Goal: Transaction & Acquisition: Subscribe to service/newsletter

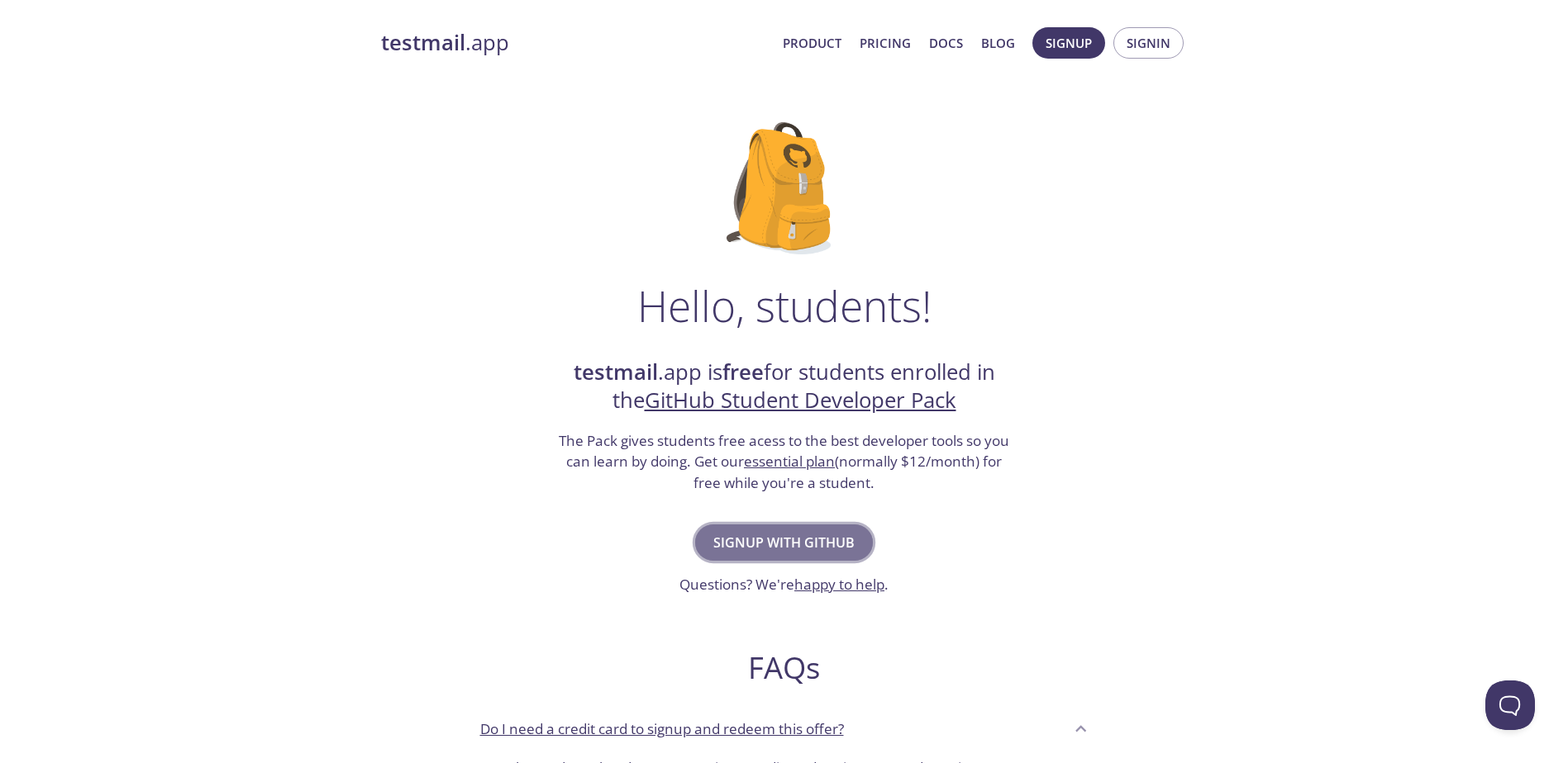
click at [789, 545] on span "Signup with GitHub" at bounding box center [784, 543] width 141 height 24
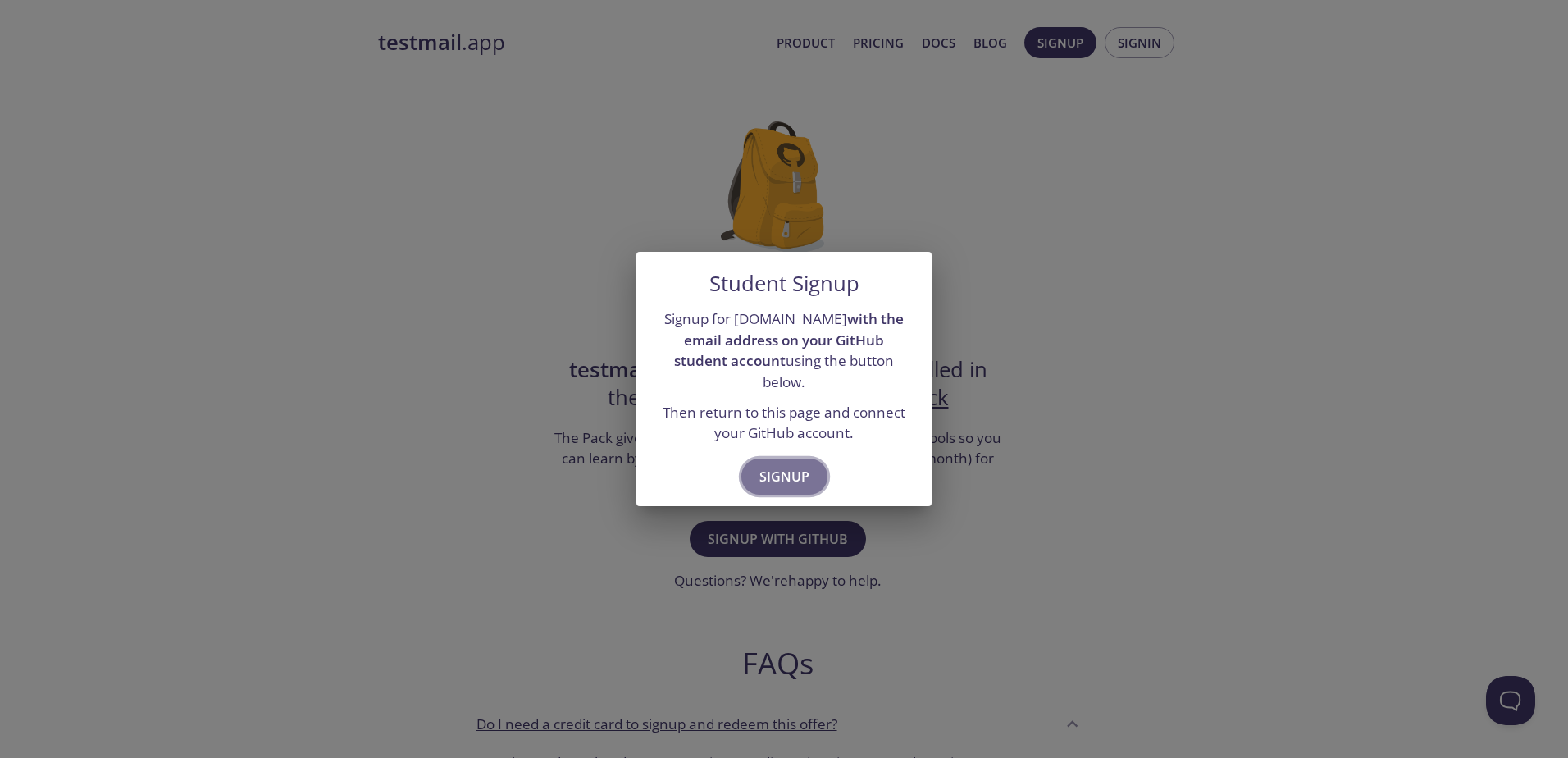
click at [787, 467] on span "Signup" at bounding box center [784, 477] width 50 height 23
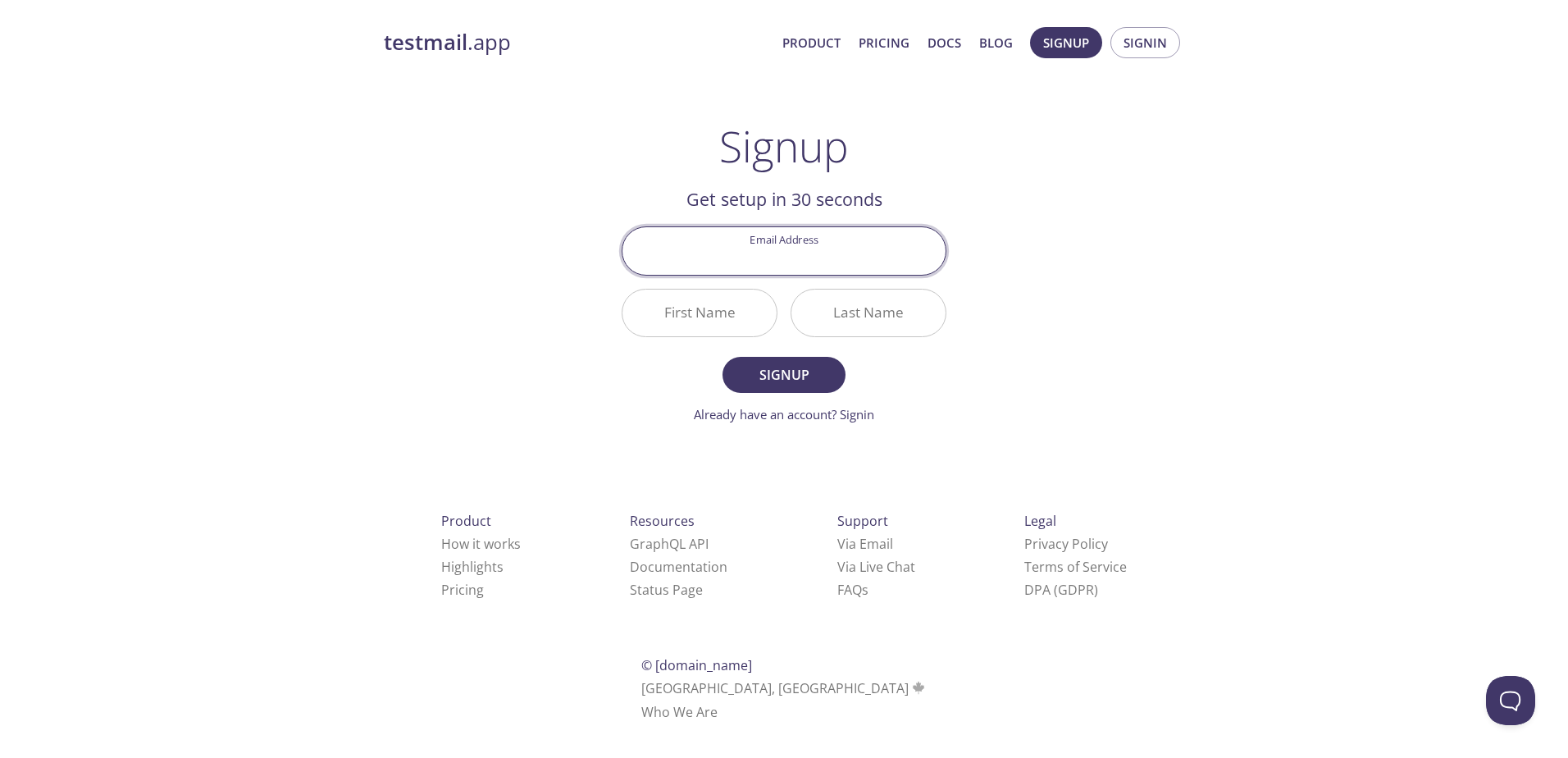
click at [822, 260] on input "Email Address" at bounding box center [784, 250] width 323 height 47
type input "[EMAIL_ADDRESS][DOMAIN_NAME]"
click at [688, 311] on input "First Name" at bounding box center [699, 313] width 154 height 47
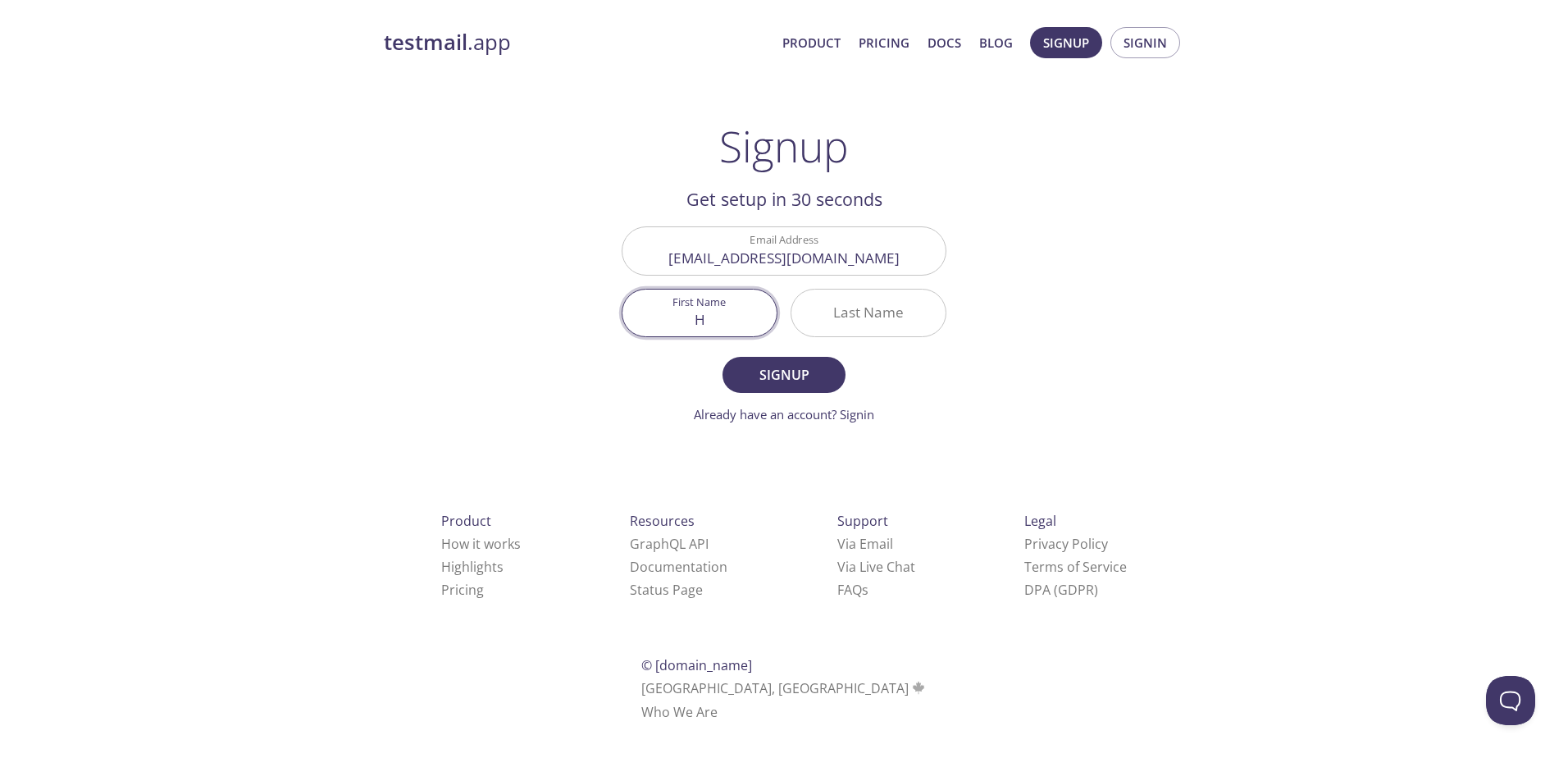
type input "H"
type input "B"
click at [795, 373] on span "Signup" at bounding box center [784, 375] width 87 height 23
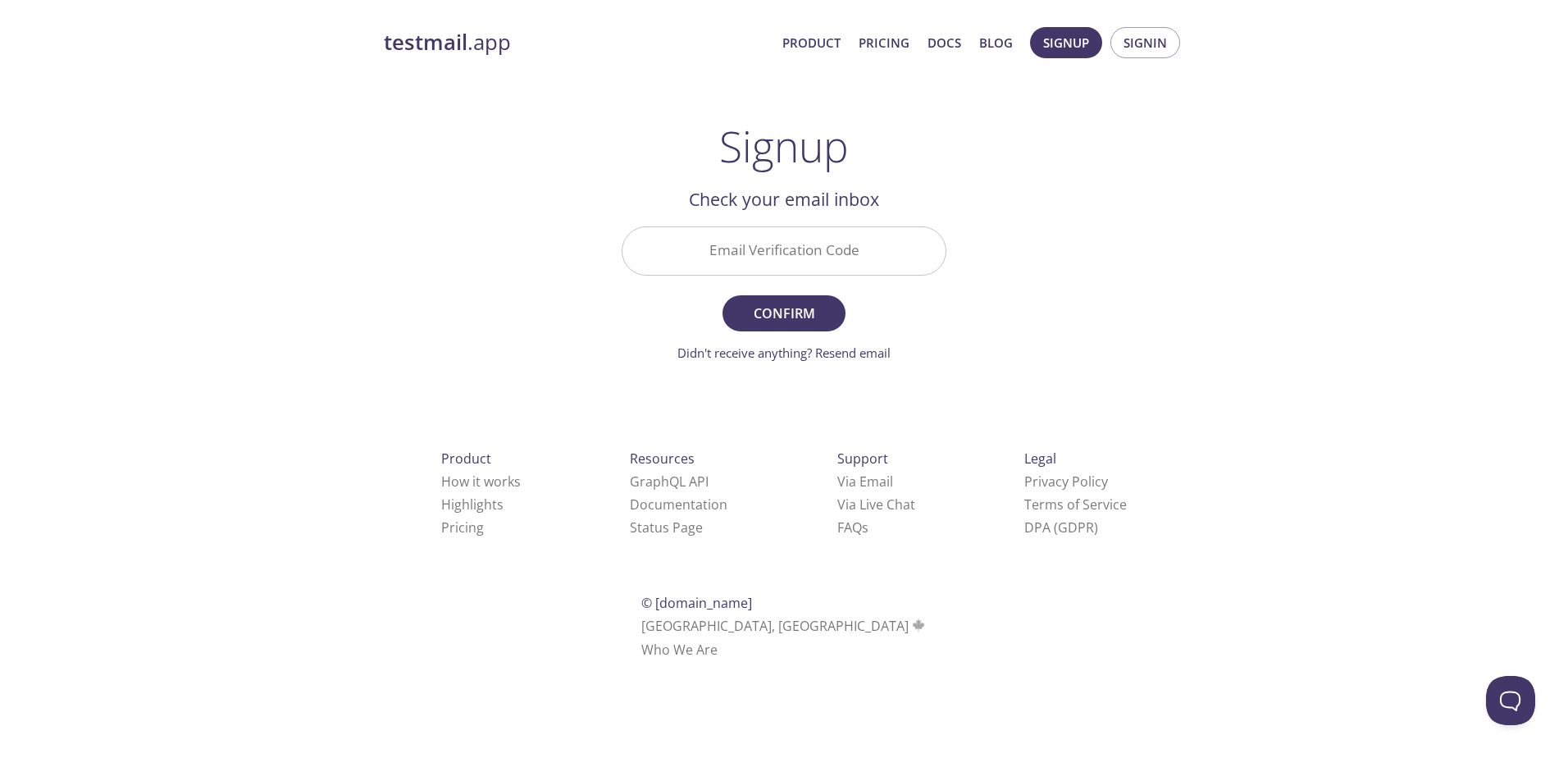
click at [855, 247] on input "Email Verification Code" at bounding box center [784, 250] width 323 height 47
type input "KK3BJE5"
click at [754, 305] on span "Confirm" at bounding box center [784, 314] width 87 height 23
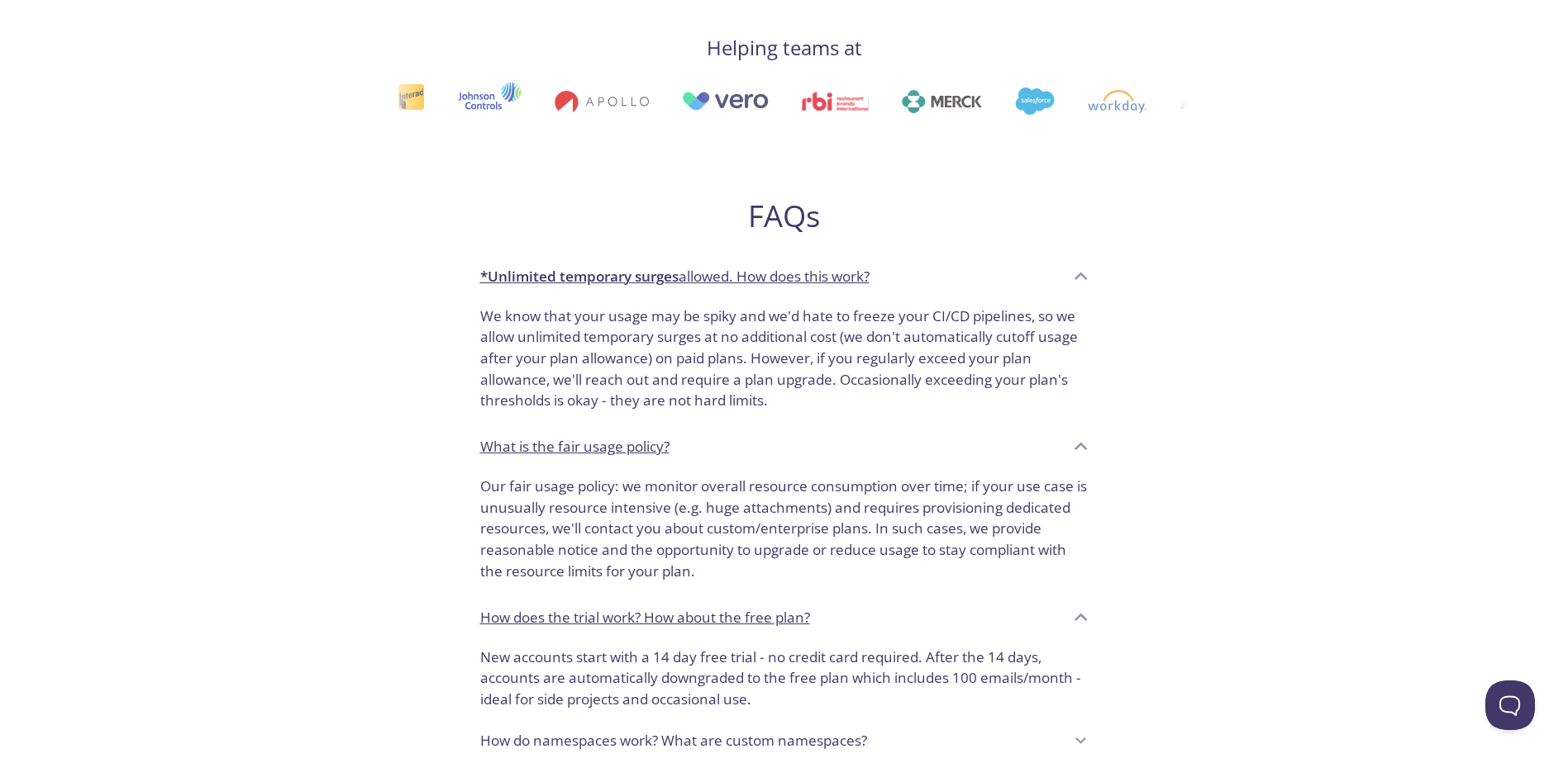
scroll to position [826, 0]
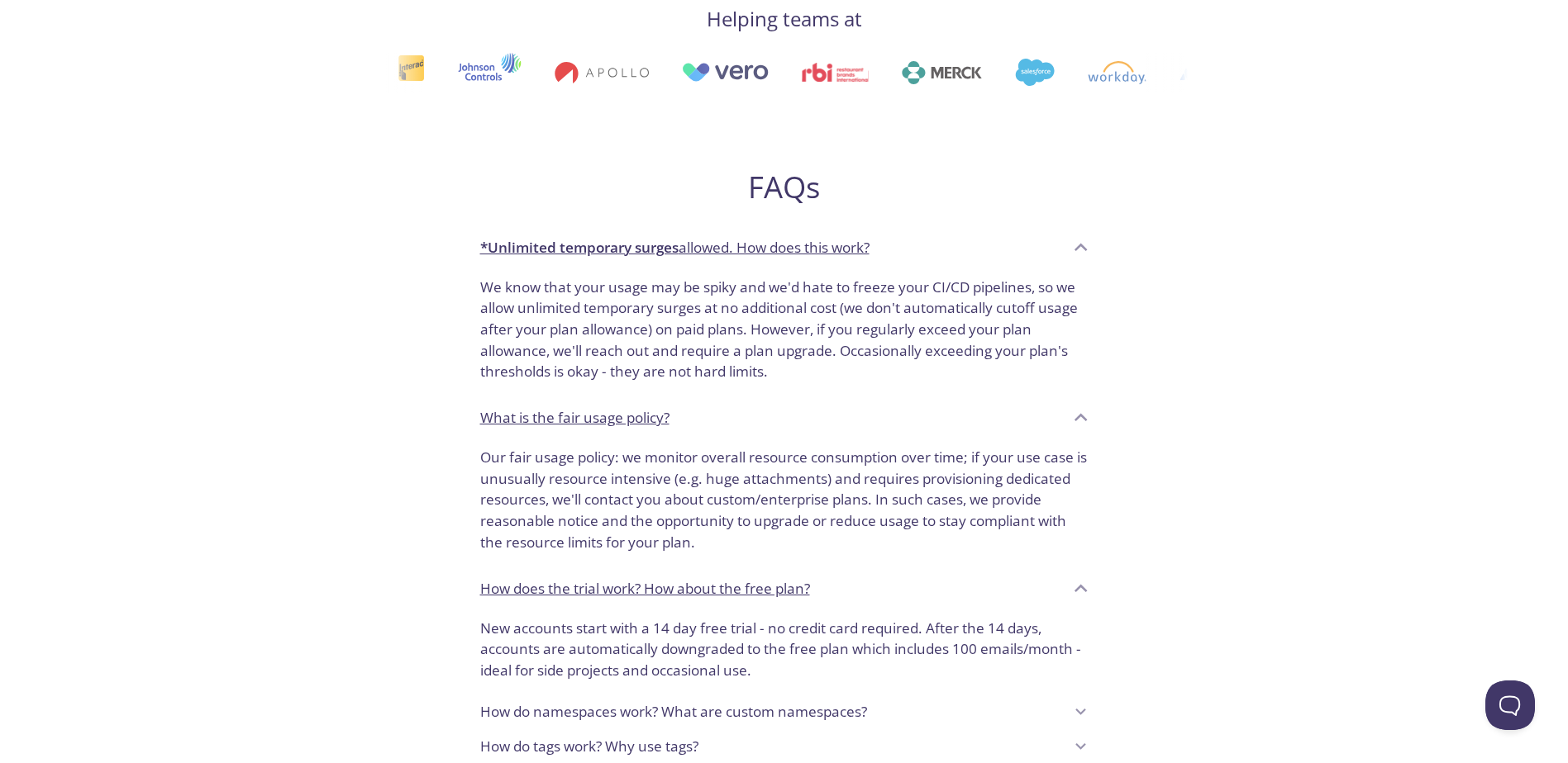
click at [863, 250] on p "*Unlimited temporary surges allowed. How does this work?" at bounding box center [674, 248] width 389 height 22
click at [1093, 240] on icon at bounding box center [1080, 247] width 25 height 25
click at [1087, 245] on icon at bounding box center [1080, 247] width 25 height 25
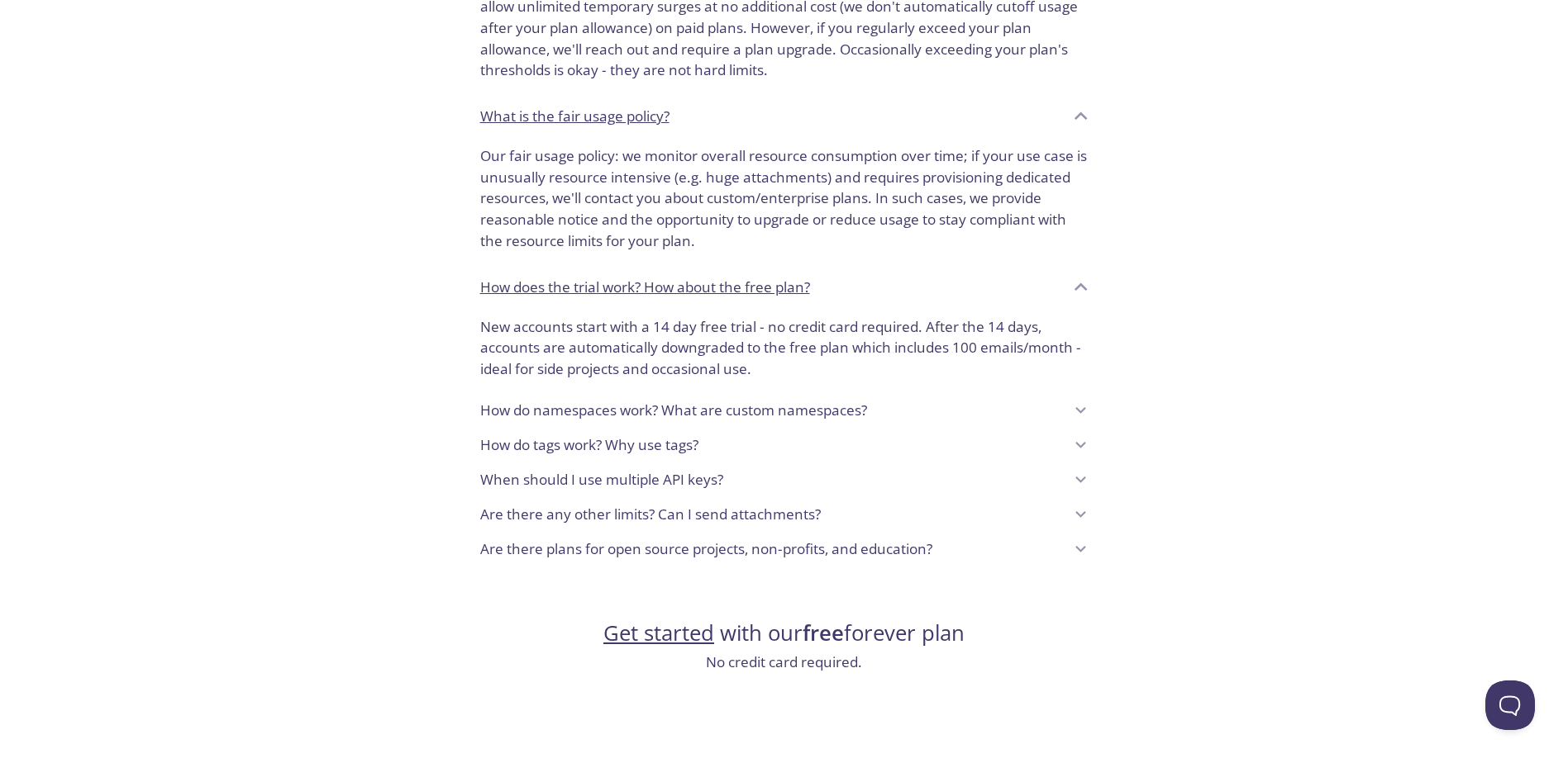
scroll to position [1156, 0]
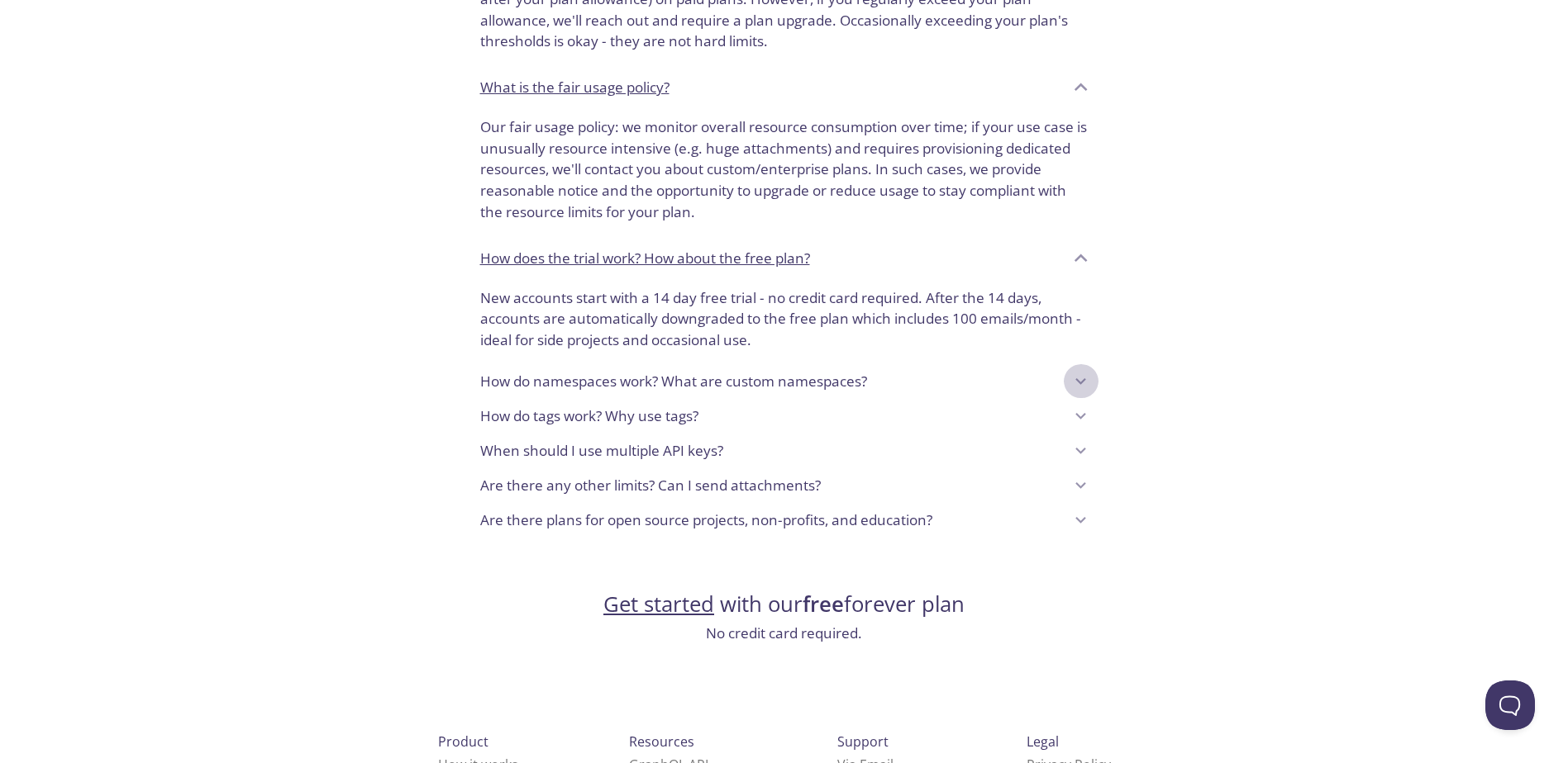
click at [1077, 376] on icon at bounding box center [1081, 382] width 22 height 22
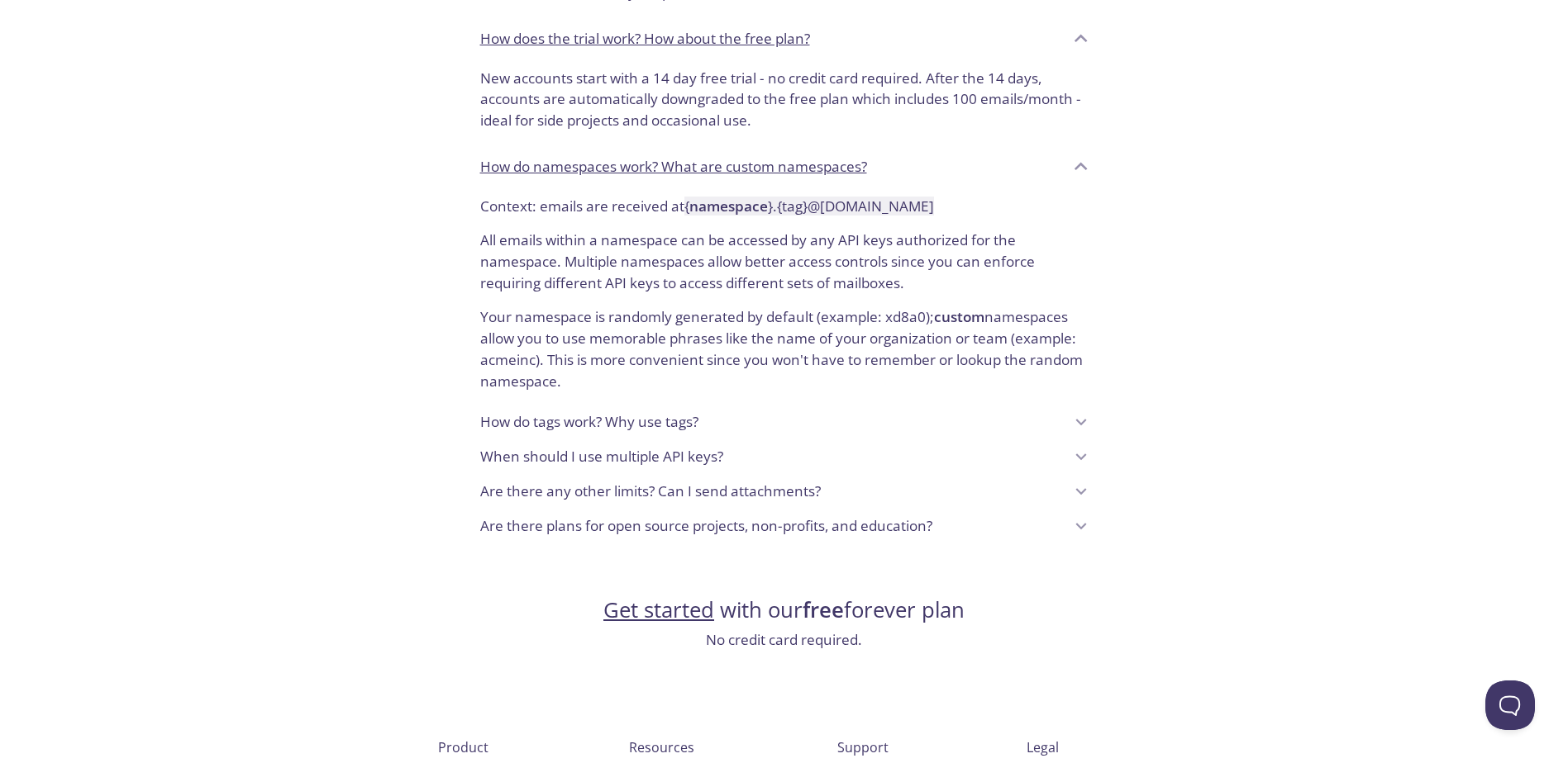
scroll to position [1404, 0]
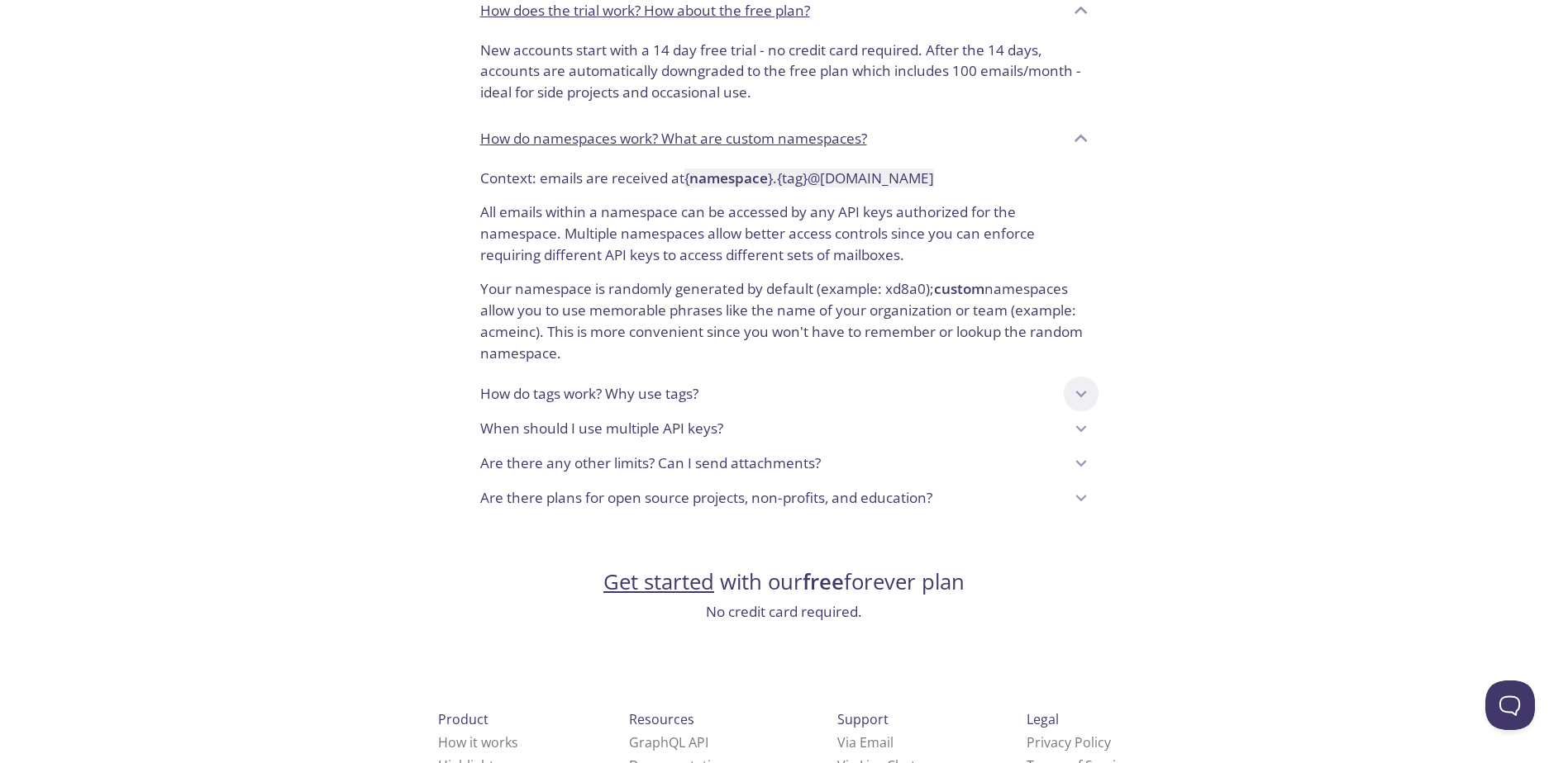
click at [1095, 387] on div at bounding box center [1080, 393] width 34 height 34
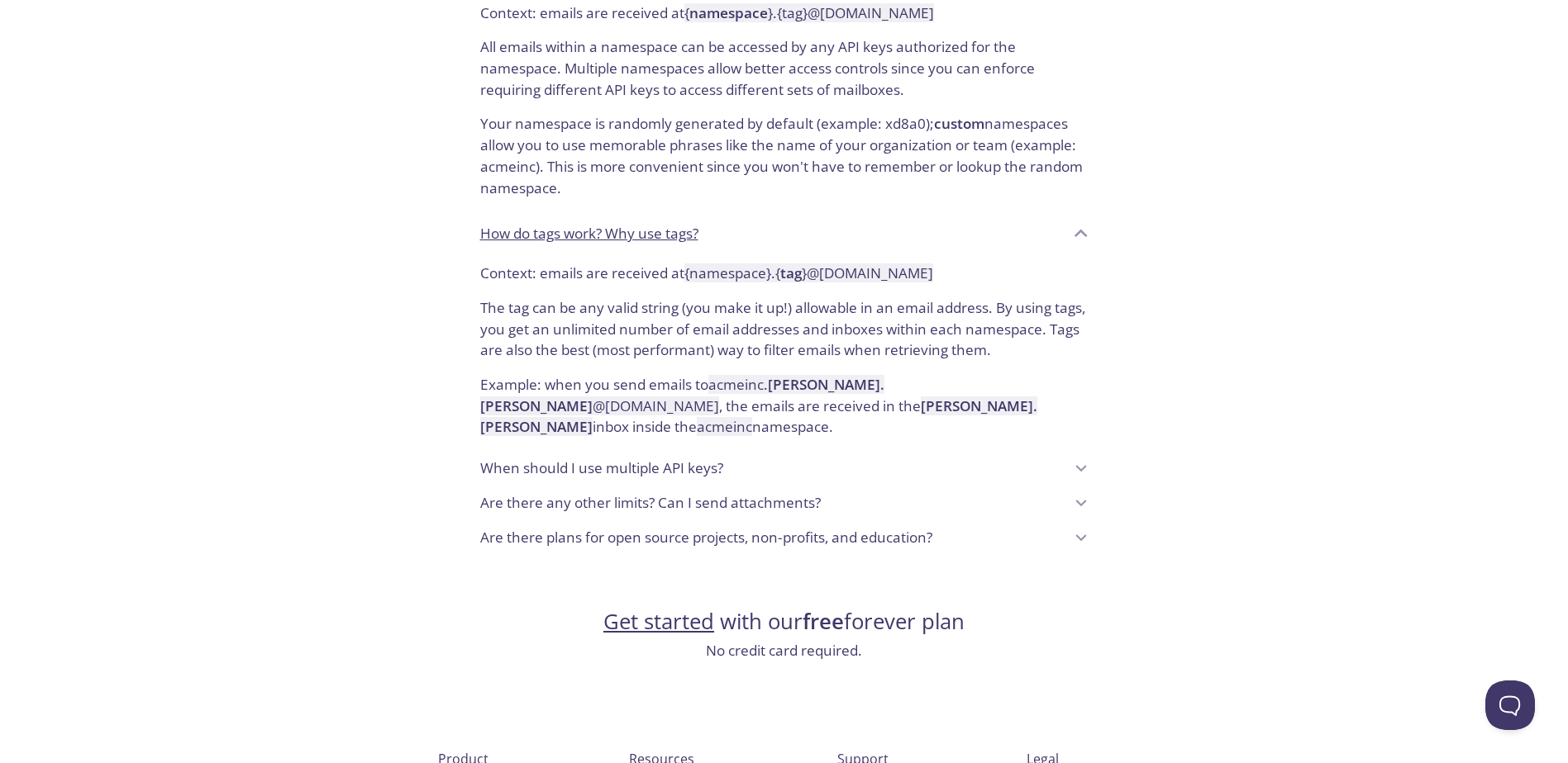
scroll to position [1652, 0]
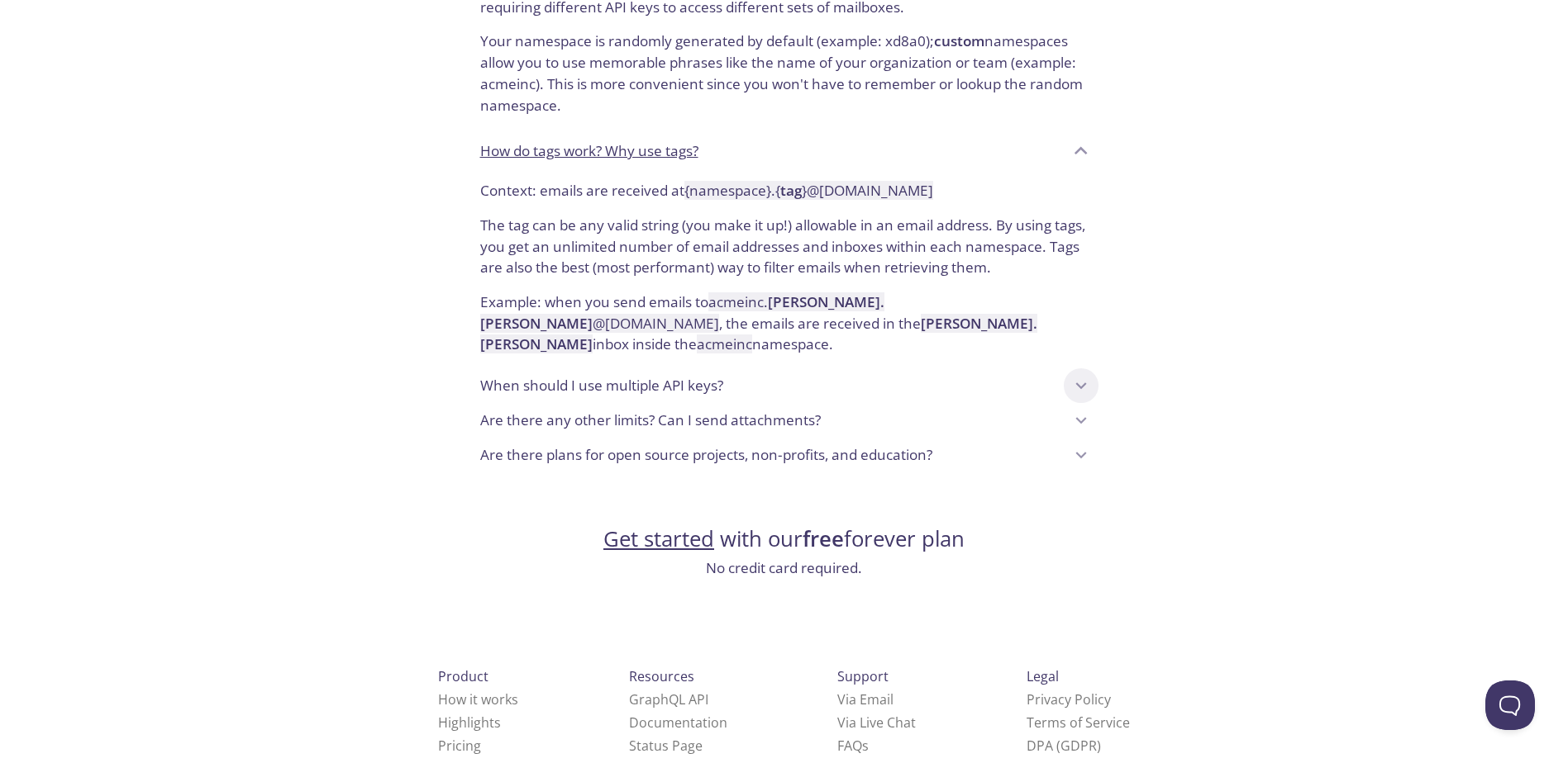
click at [1089, 375] on icon at bounding box center [1081, 386] width 22 height 22
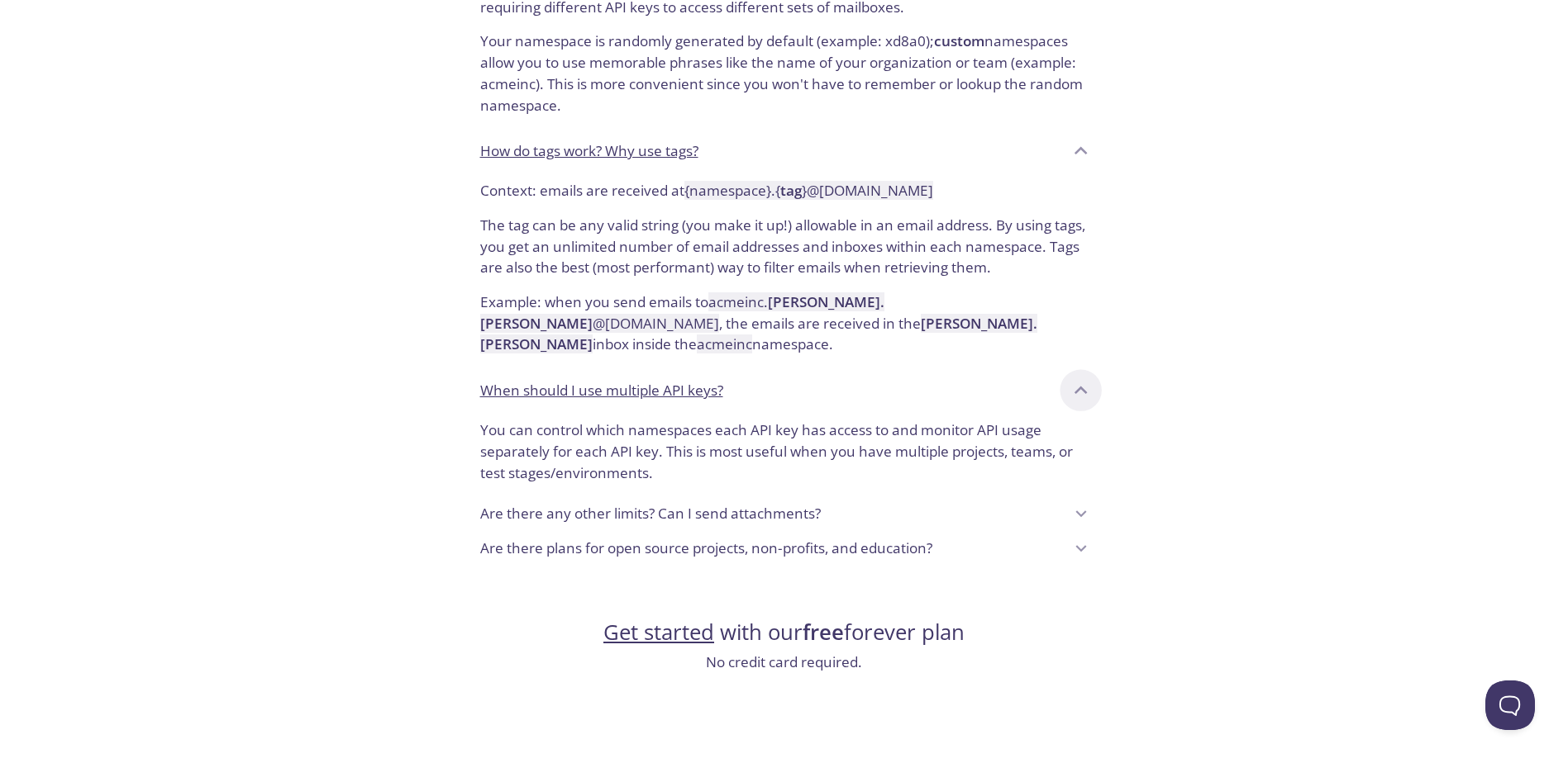
click at [1089, 378] on icon at bounding box center [1080, 391] width 25 height 25
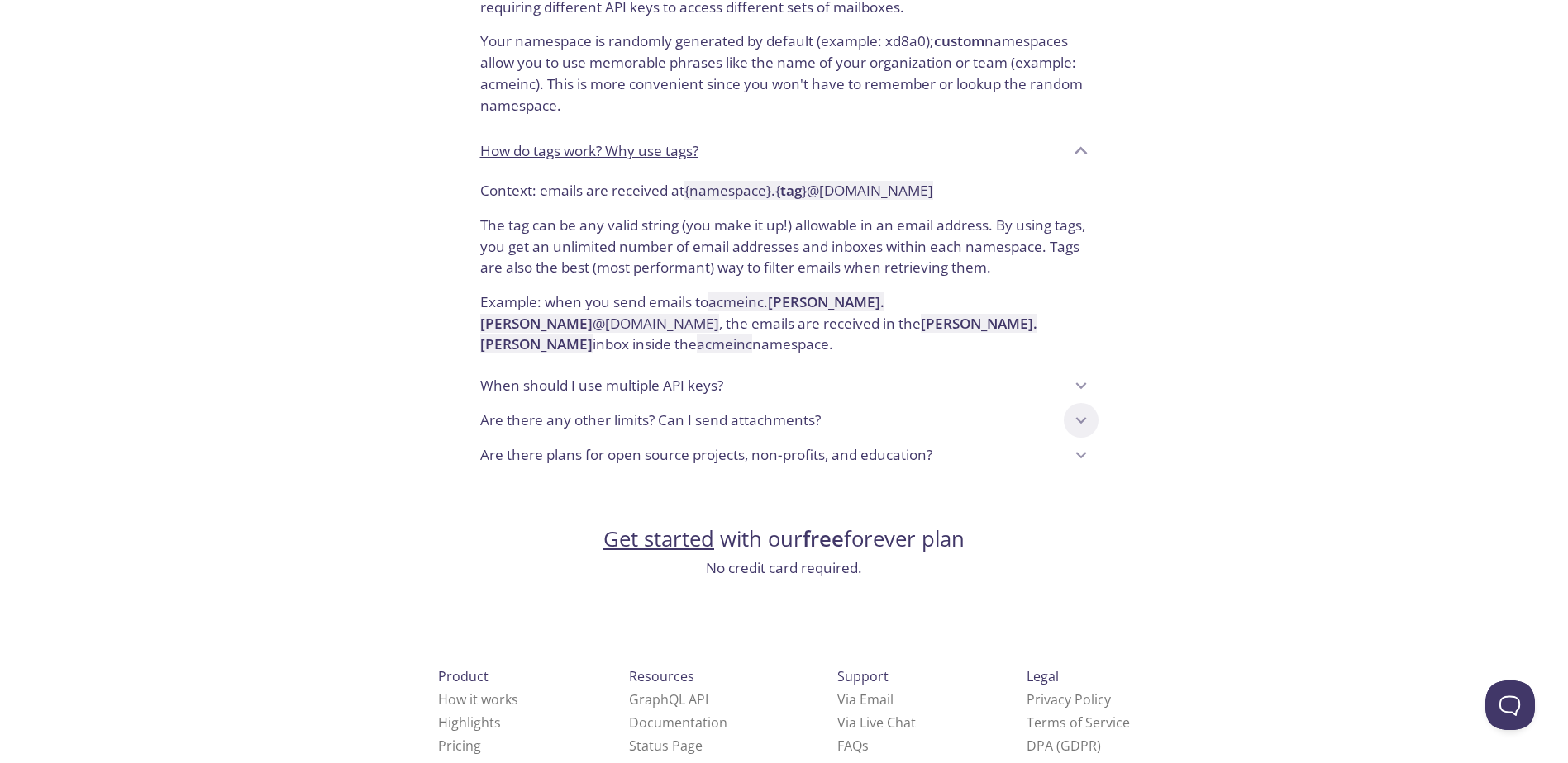
click at [1086, 410] on icon at bounding box center [1081, 421] width 22 height 22
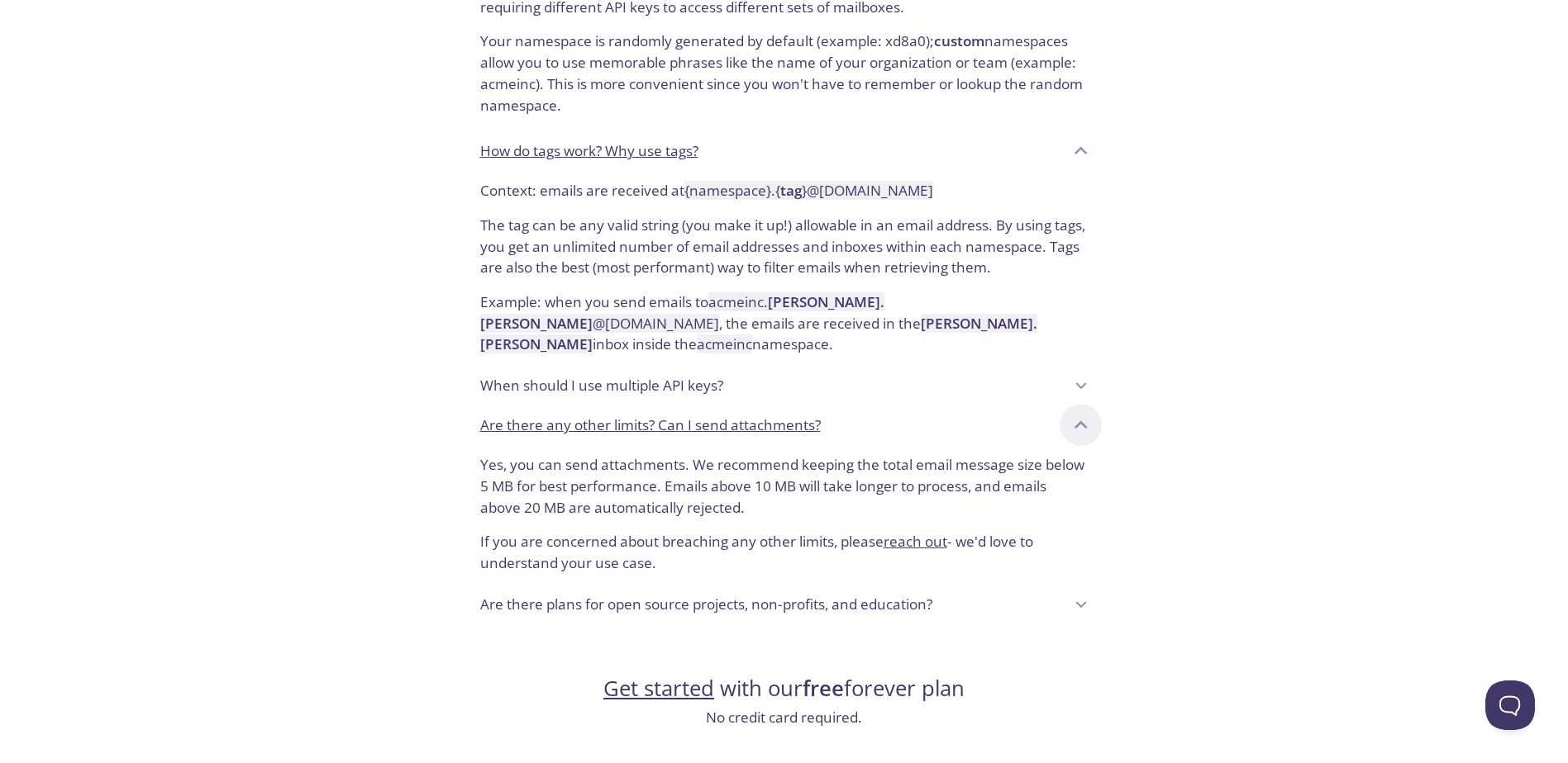
click at [1076, 416] on icon at bounding box center [1080, 425] width 25 height 25
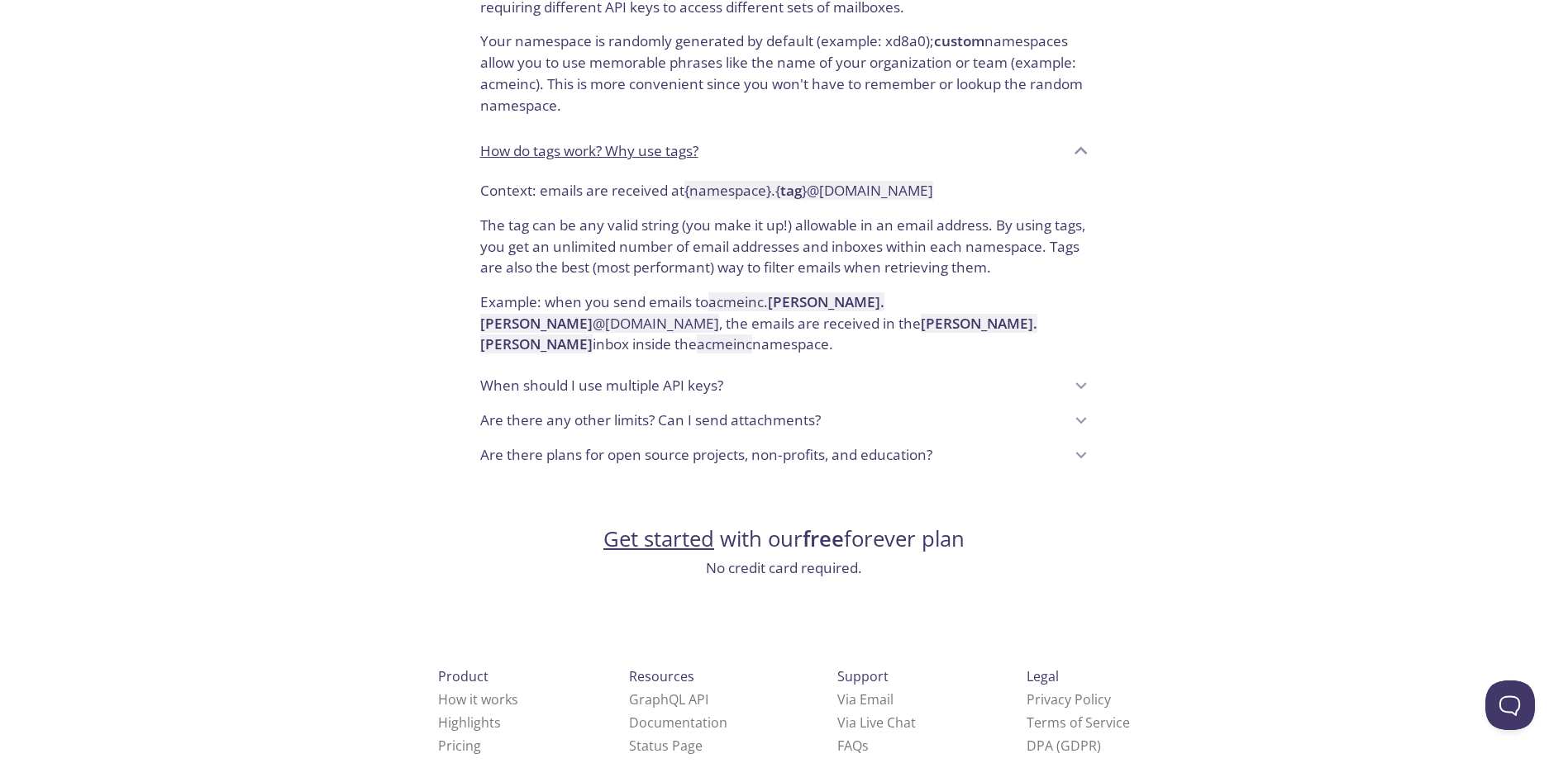
click at [1069, 448] on div "Are there plans for open source projects, non-profits, and education?" at bounding box center [784, 455] width 635 height 34
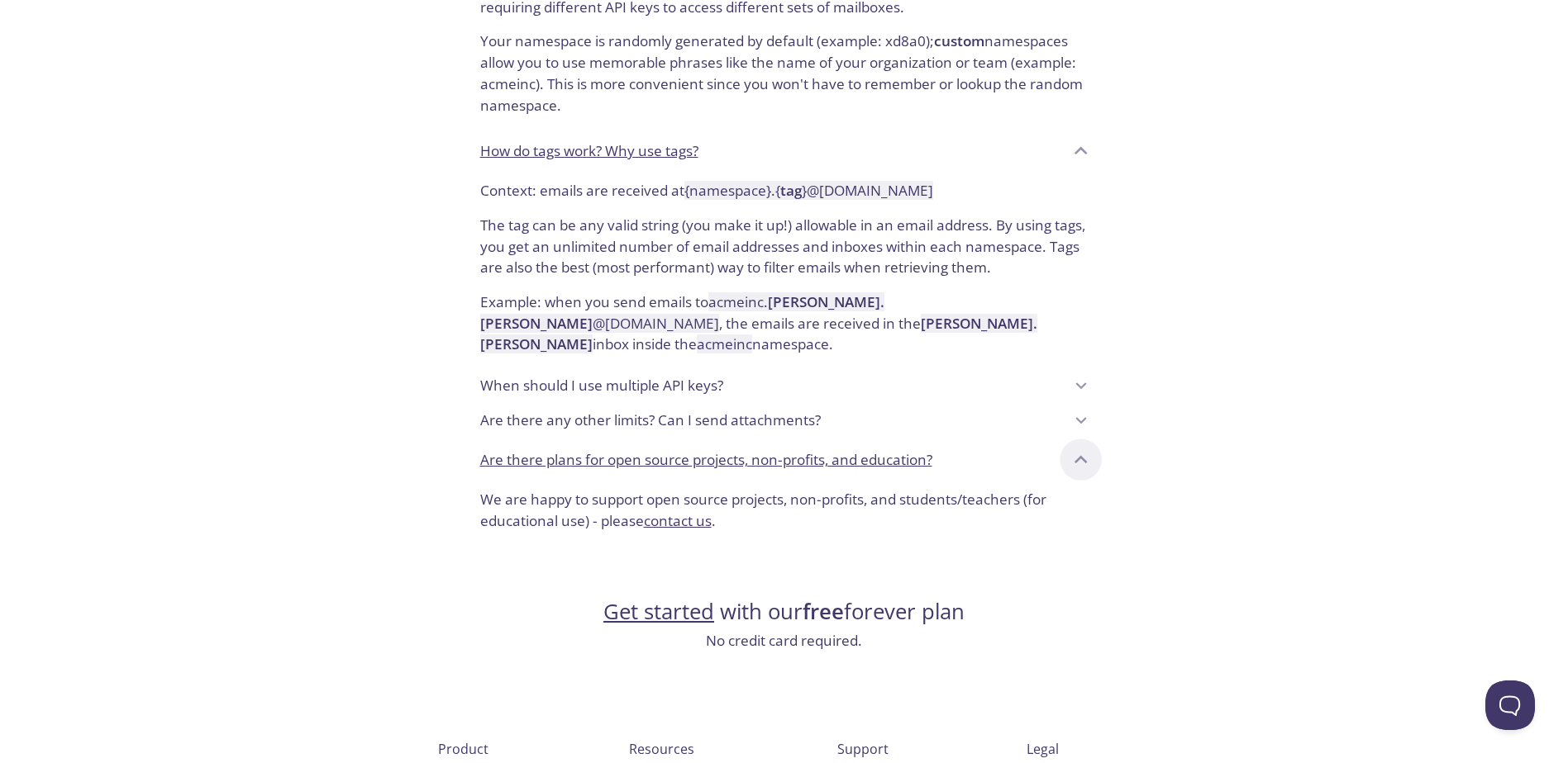
click at [1092, 448] on icon at bounding box center [1080, 460] width 25 height 25
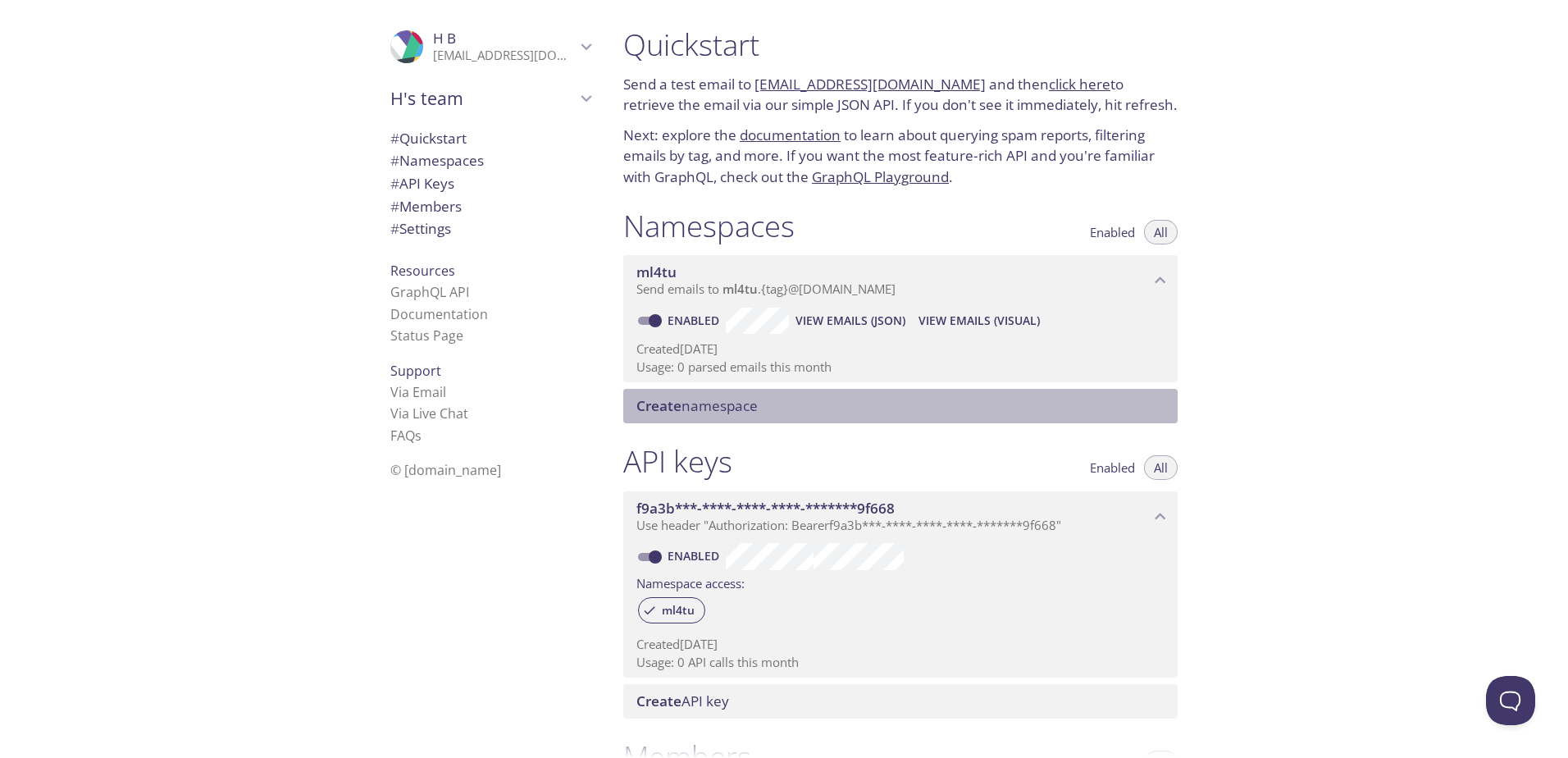
click at [668, 399] on span "Create" at bounding box center [659, 406] width 45 height 19
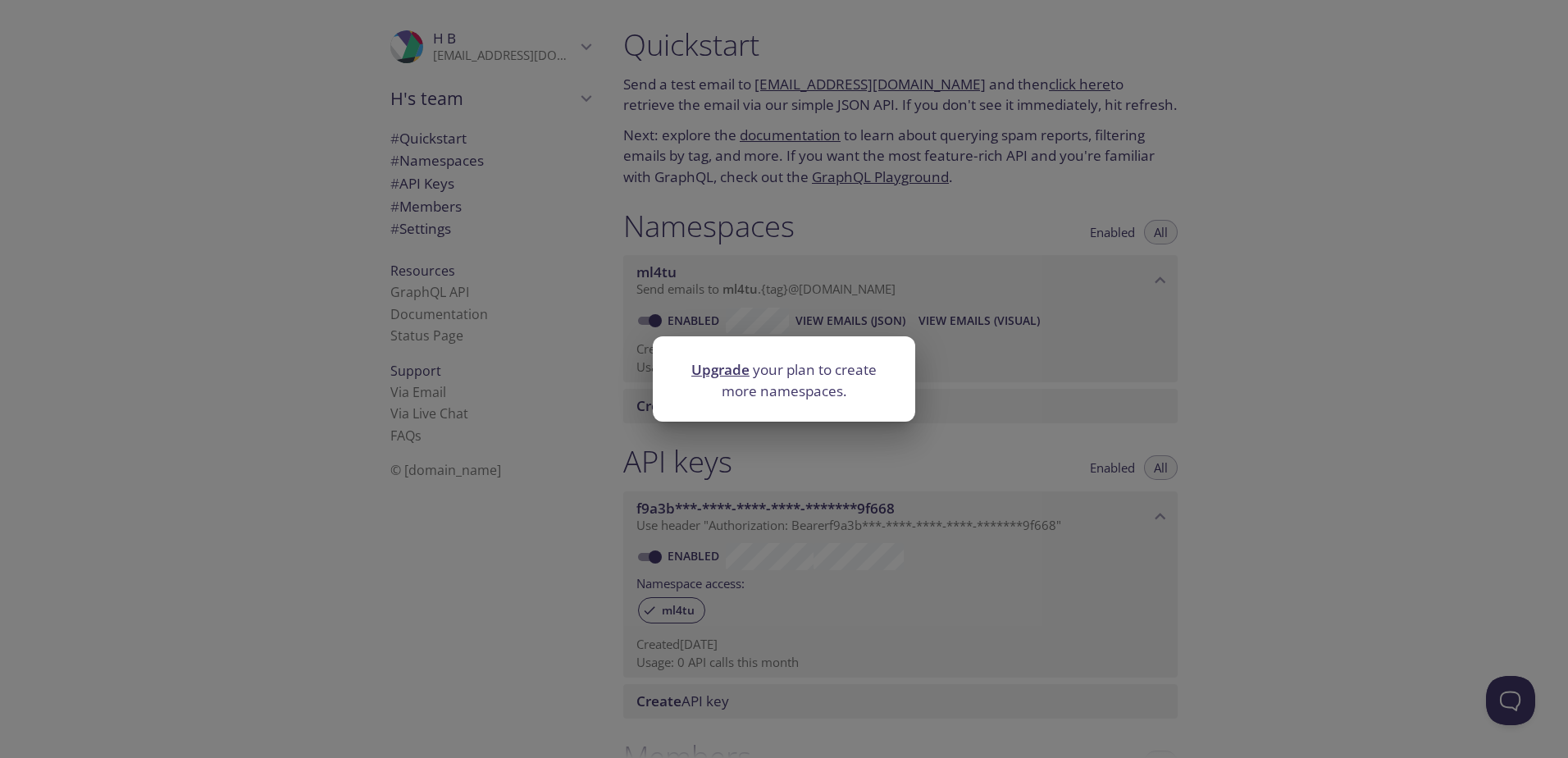
click at [636, 420] on div "Upgrade your plan to create more namespaces." at bounding box center [784, 379] width 1568 height 758
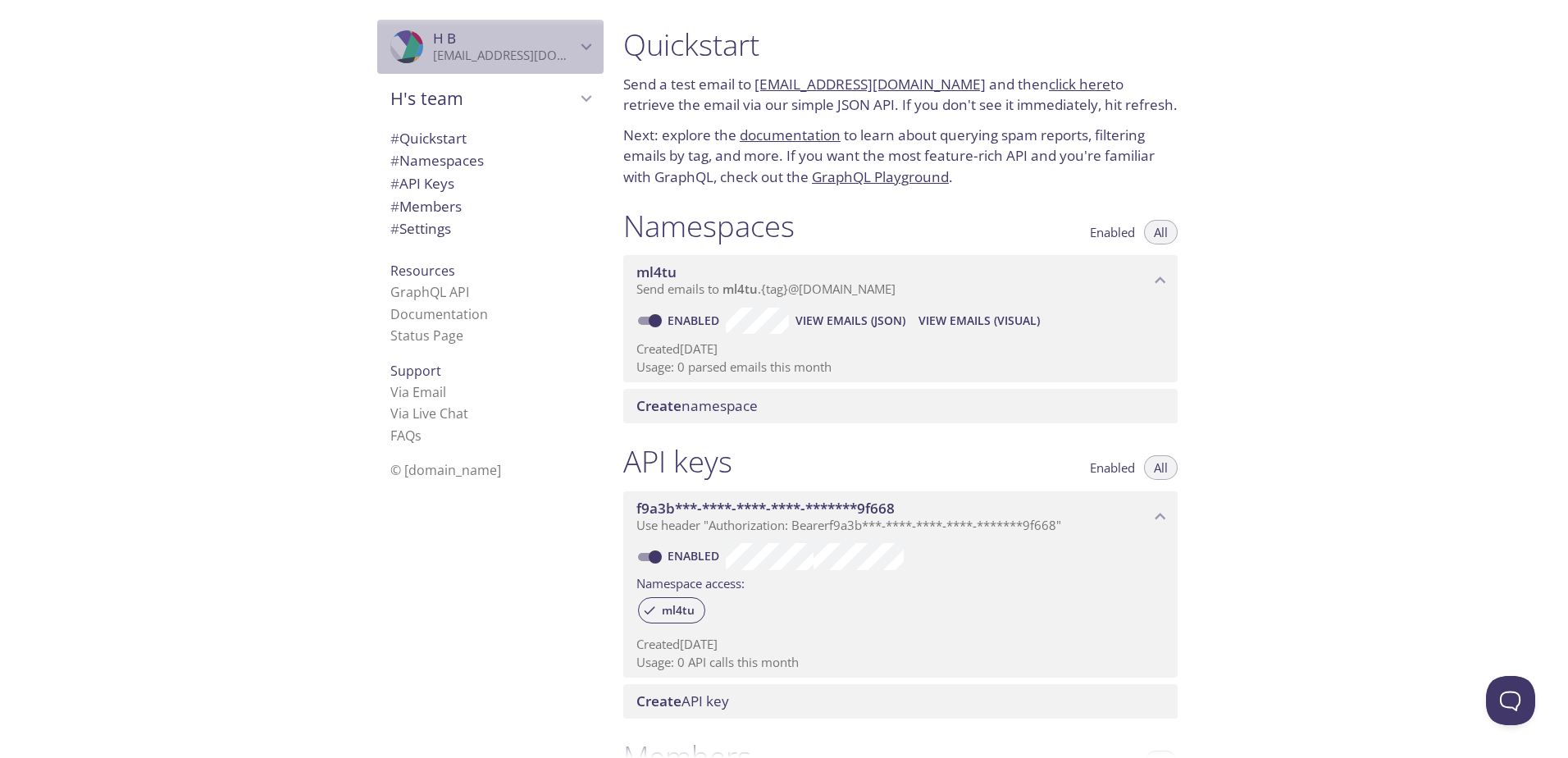
click at [576, 41] on icon "H B" at bounding box center [587, 47] width 22 height 22
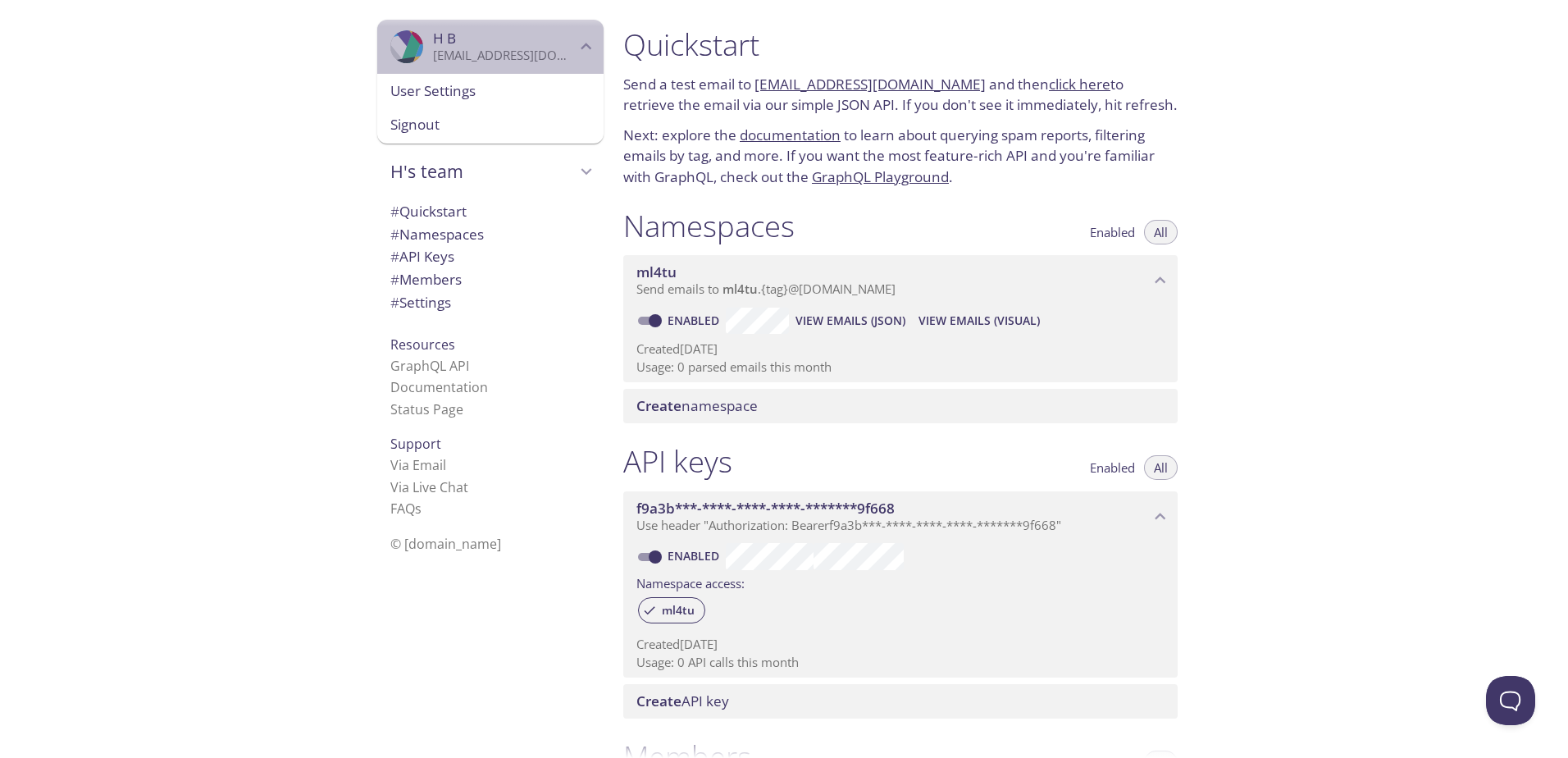
click at [576, 43] on icon "H B" at bounding box center [587, 47] width 22 height 22
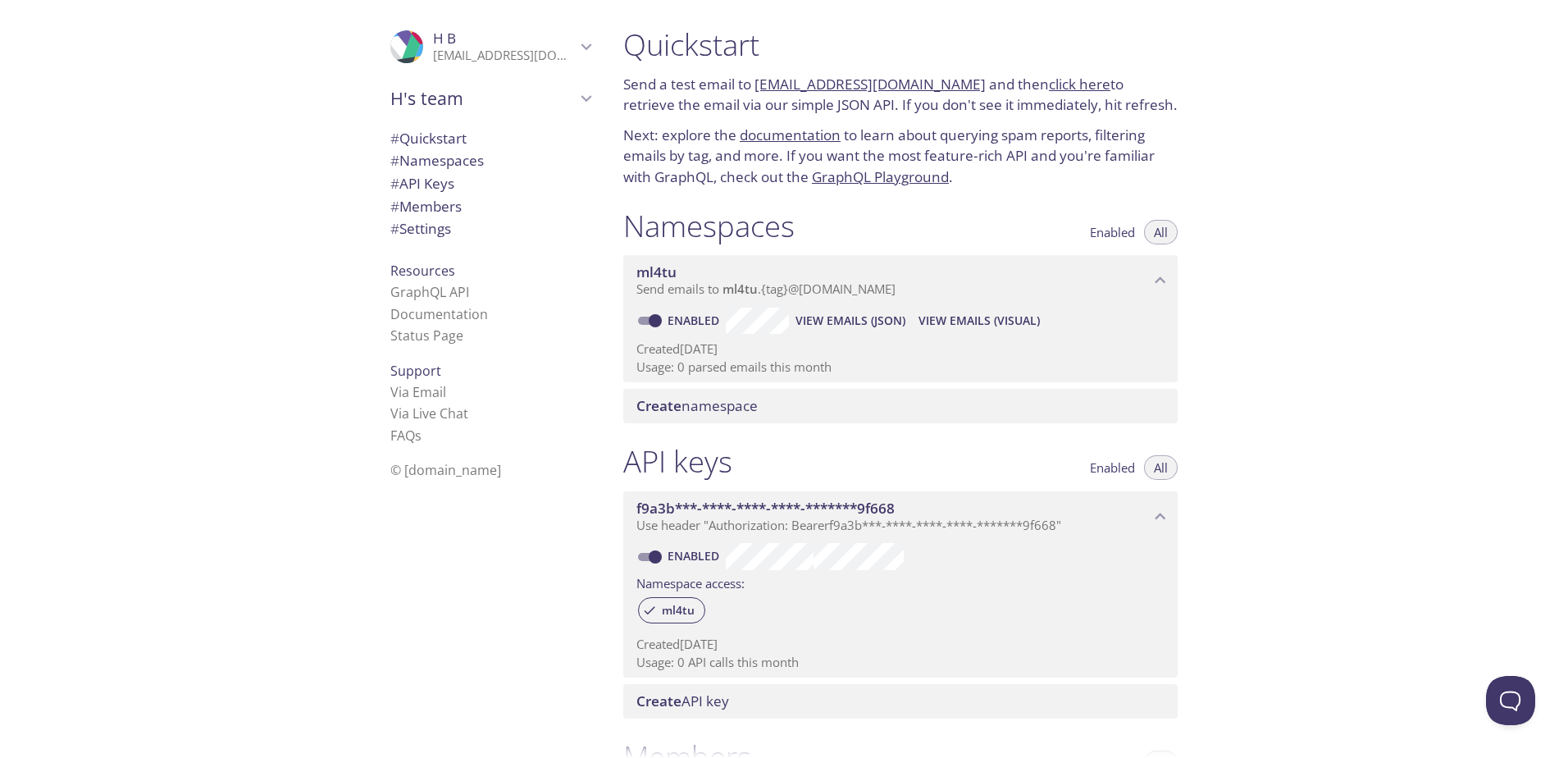
scroll to position [82, 0]
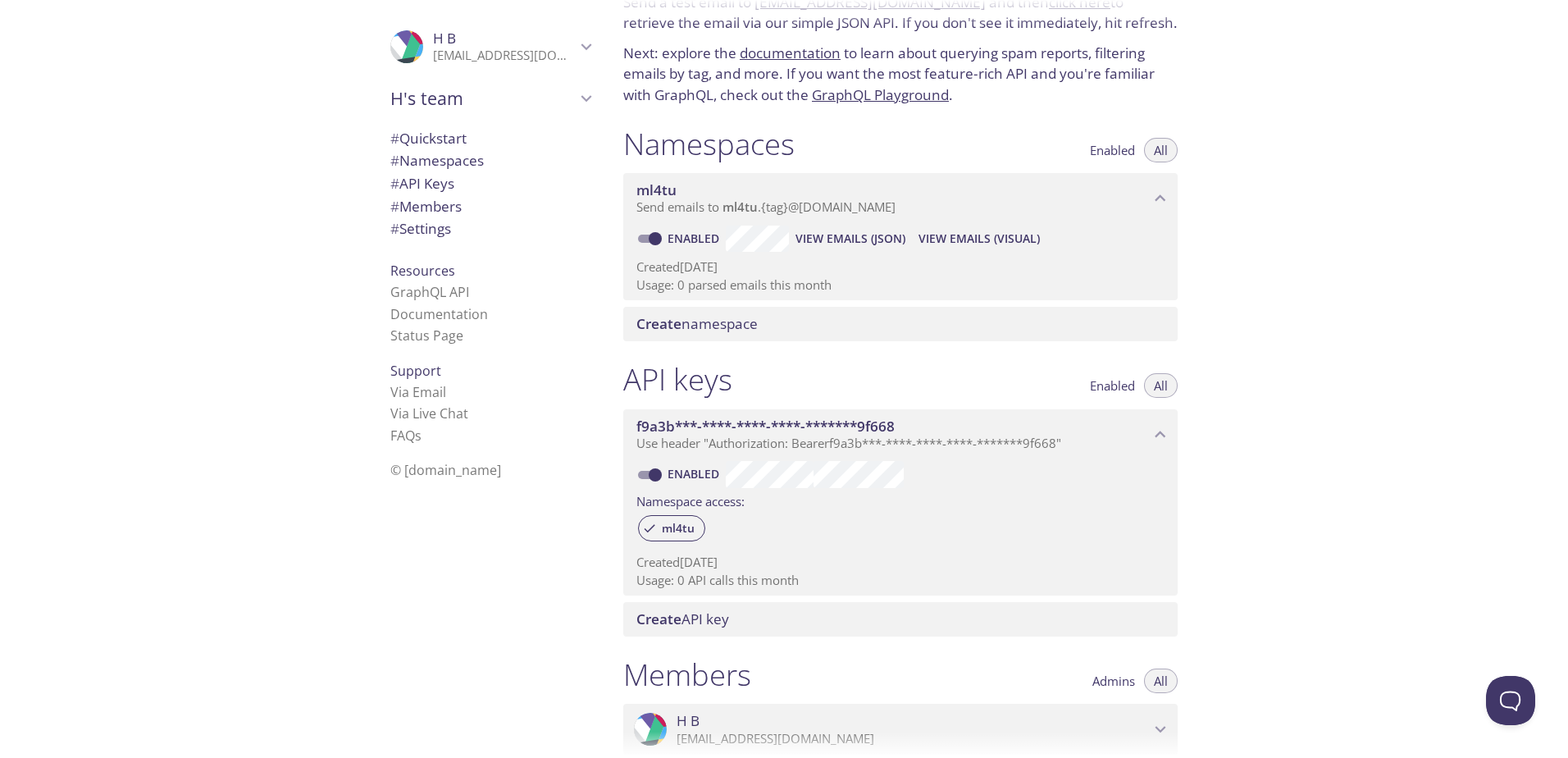
drag, startPoint x: 950, startPoint y: 235, endPoint x: 926, endPoint y: 240, distance: 24.5
click at [926, 240] on span "View Emails (Visual)" at bounding box center [979, 239] width 121 height 20
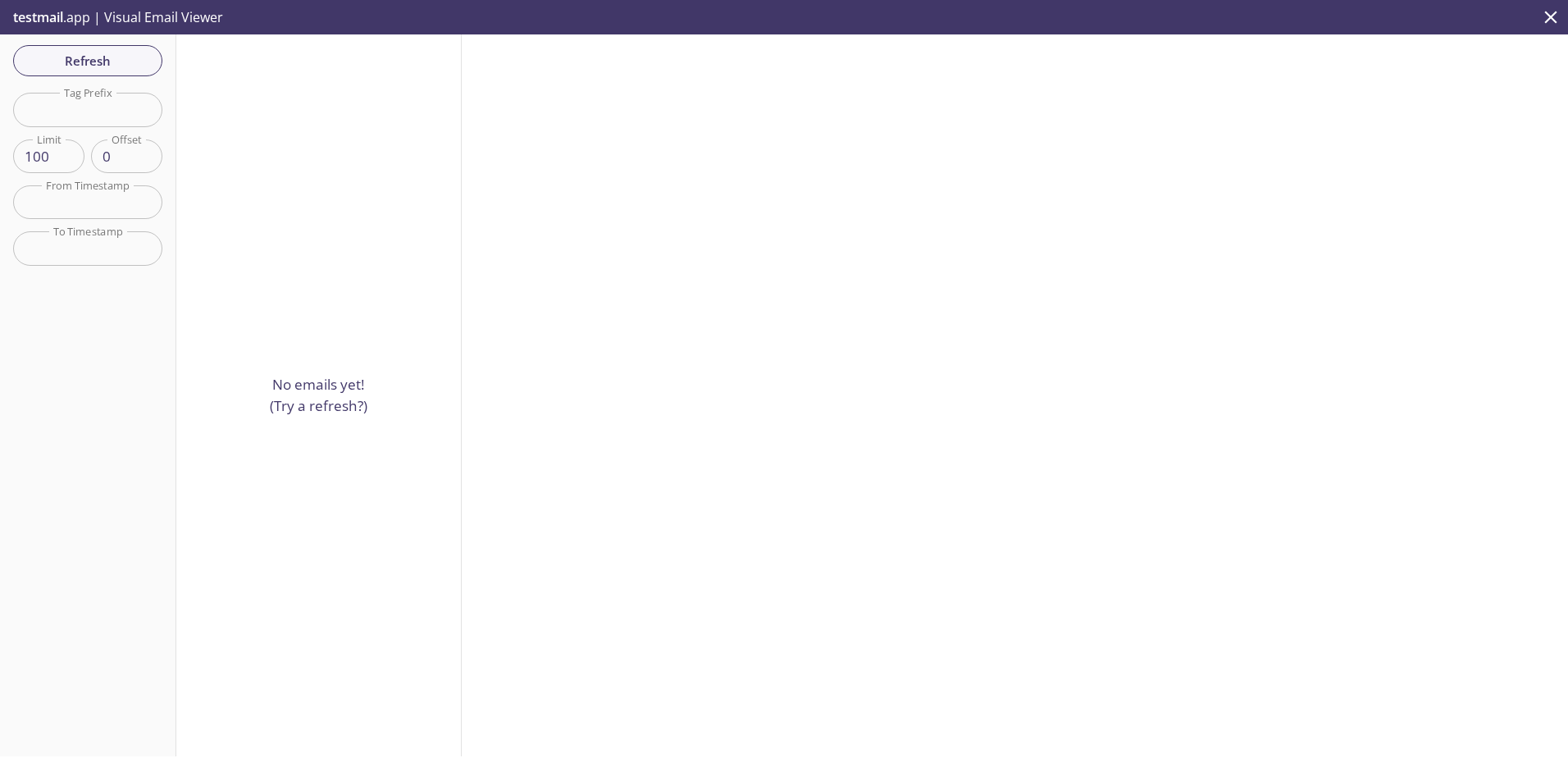
click at [1554, 24] on icon "close" at bounding box center [1551, 18] width 22 height 22
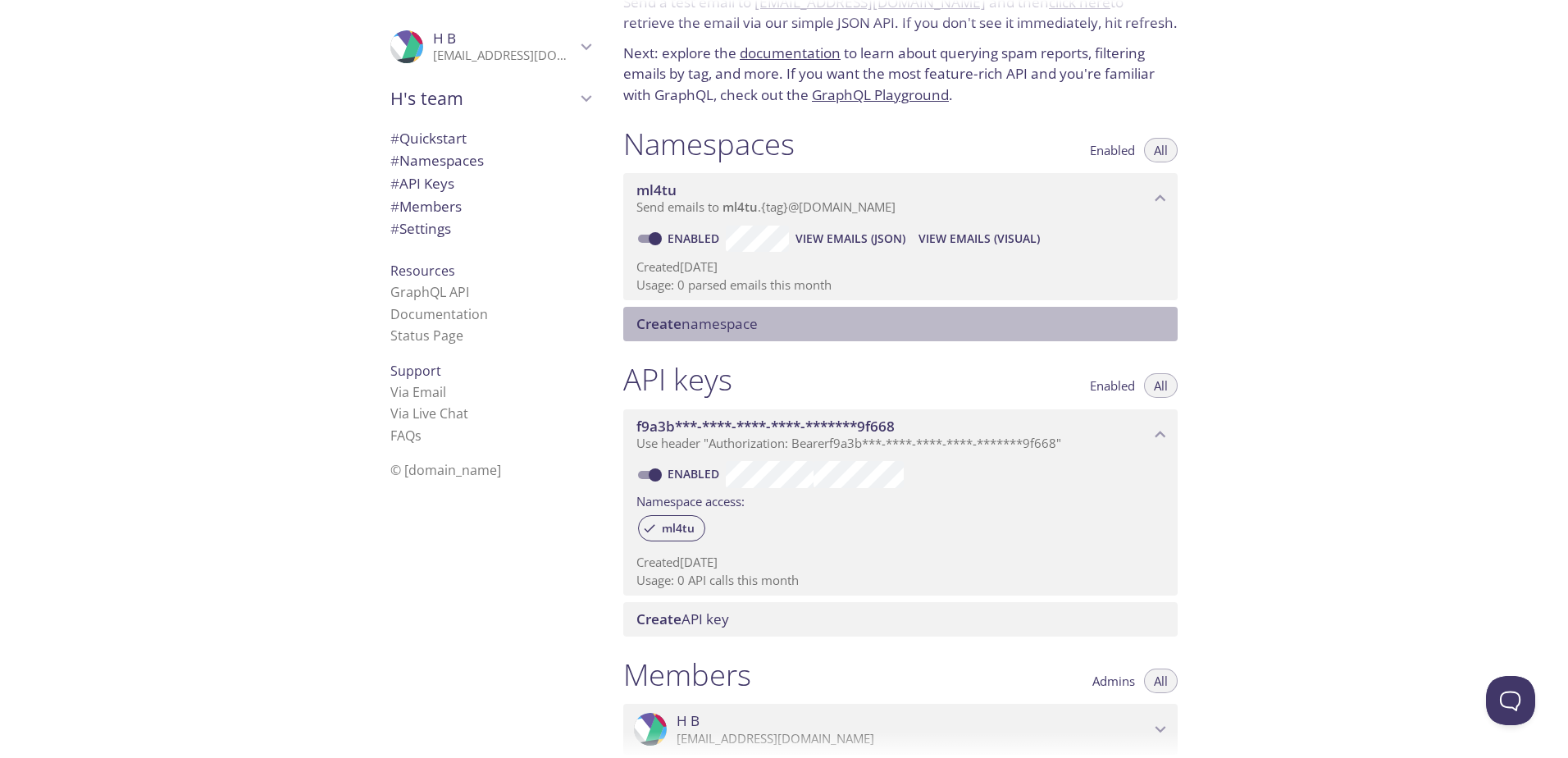
click at [735, 321] on span "Create namespace" at bounding box center [697, 323] width 121 height 19
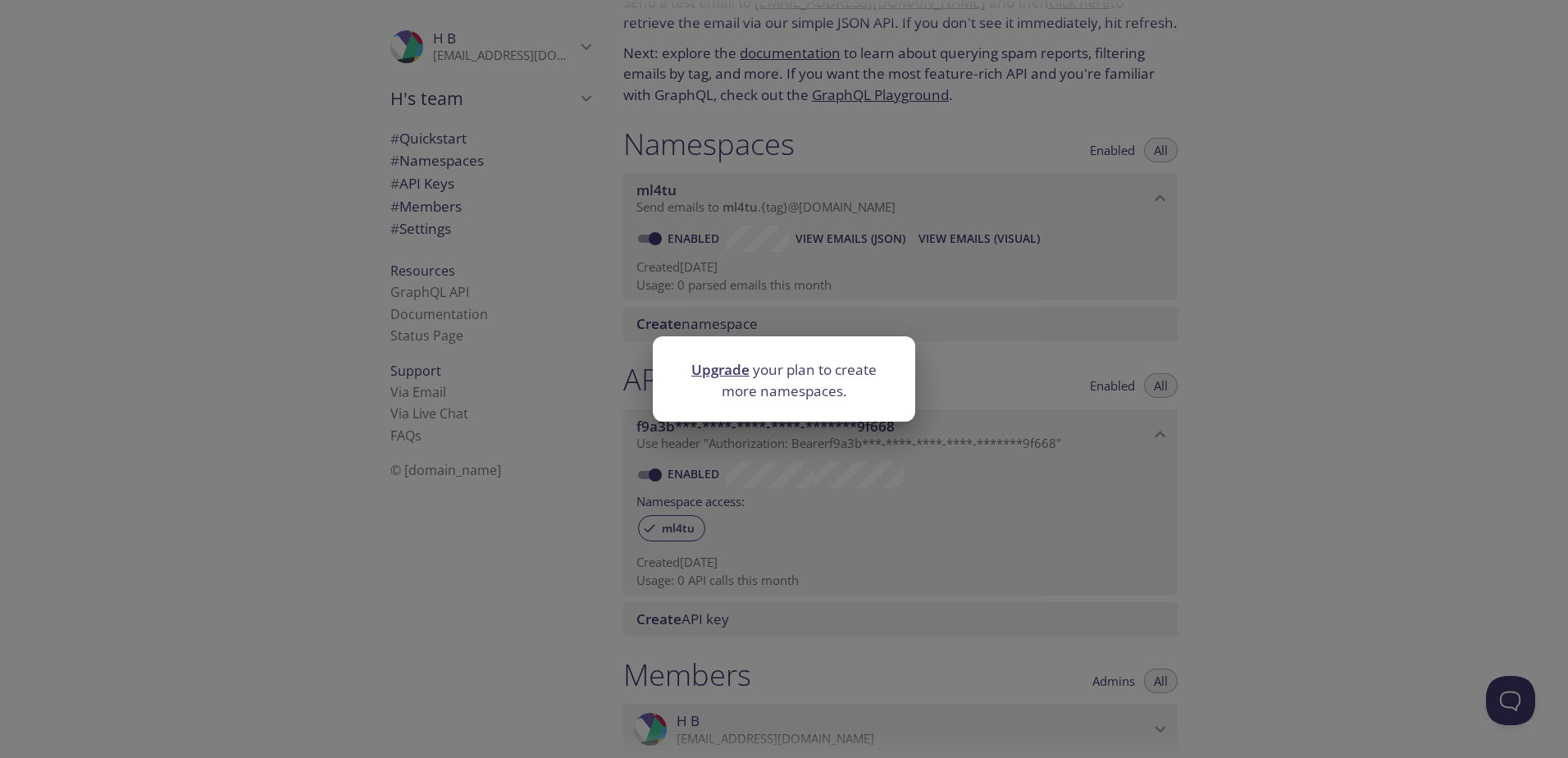
click at [869, 404] on div "Upgrade your plan to create more namespaces." at bounding box center [784, 382] width 263 height 45
drag, startPoint x: 930, startPoint y: 453, endPoint x: 938, endPoint y: 447, distance: 10.0
click at [930, 454] on div "Upgrade your plan to create more namespaces." at bounding box center [784, 379] width 1568 height 758
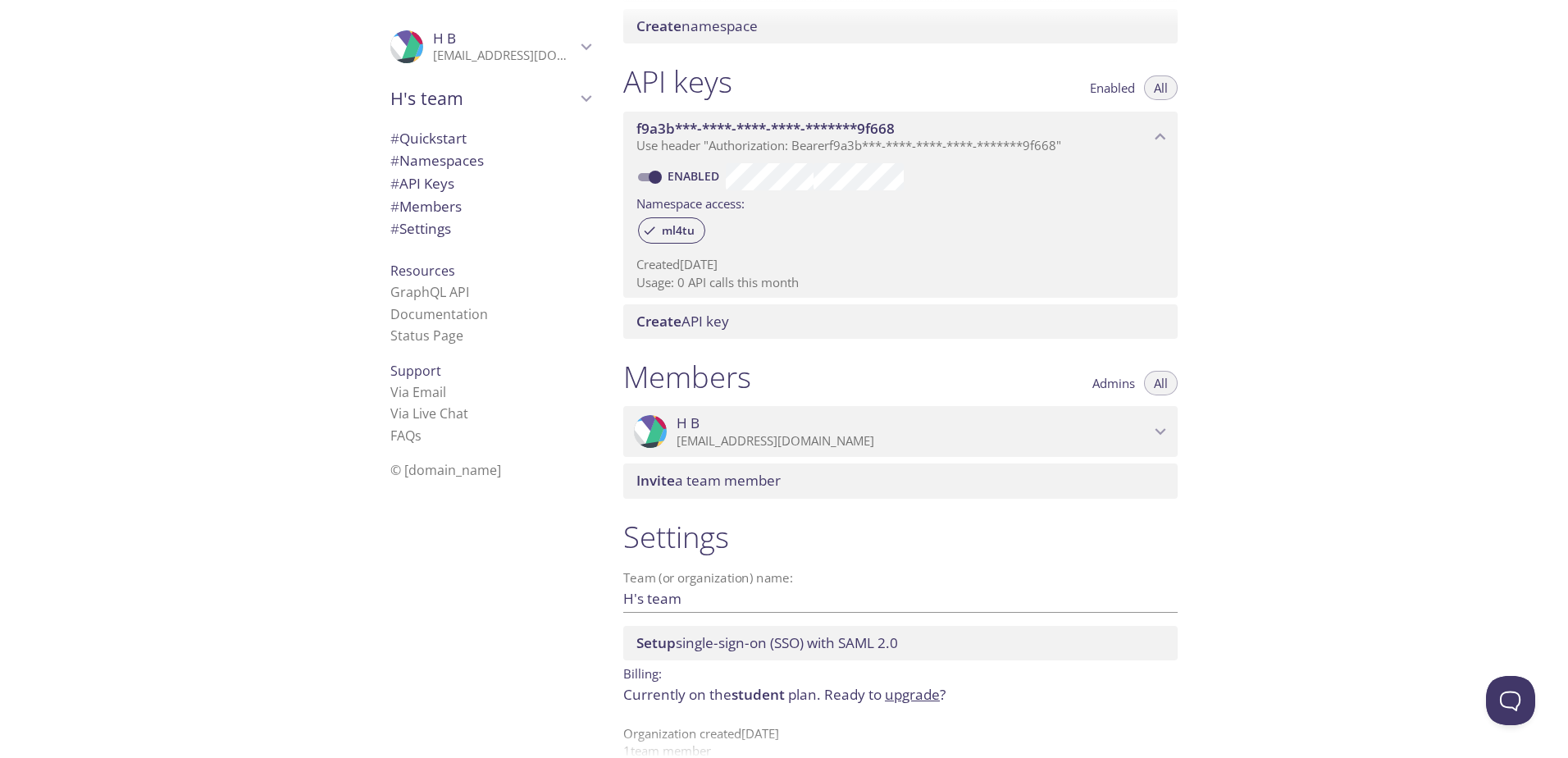
scroll to position [409, 0]
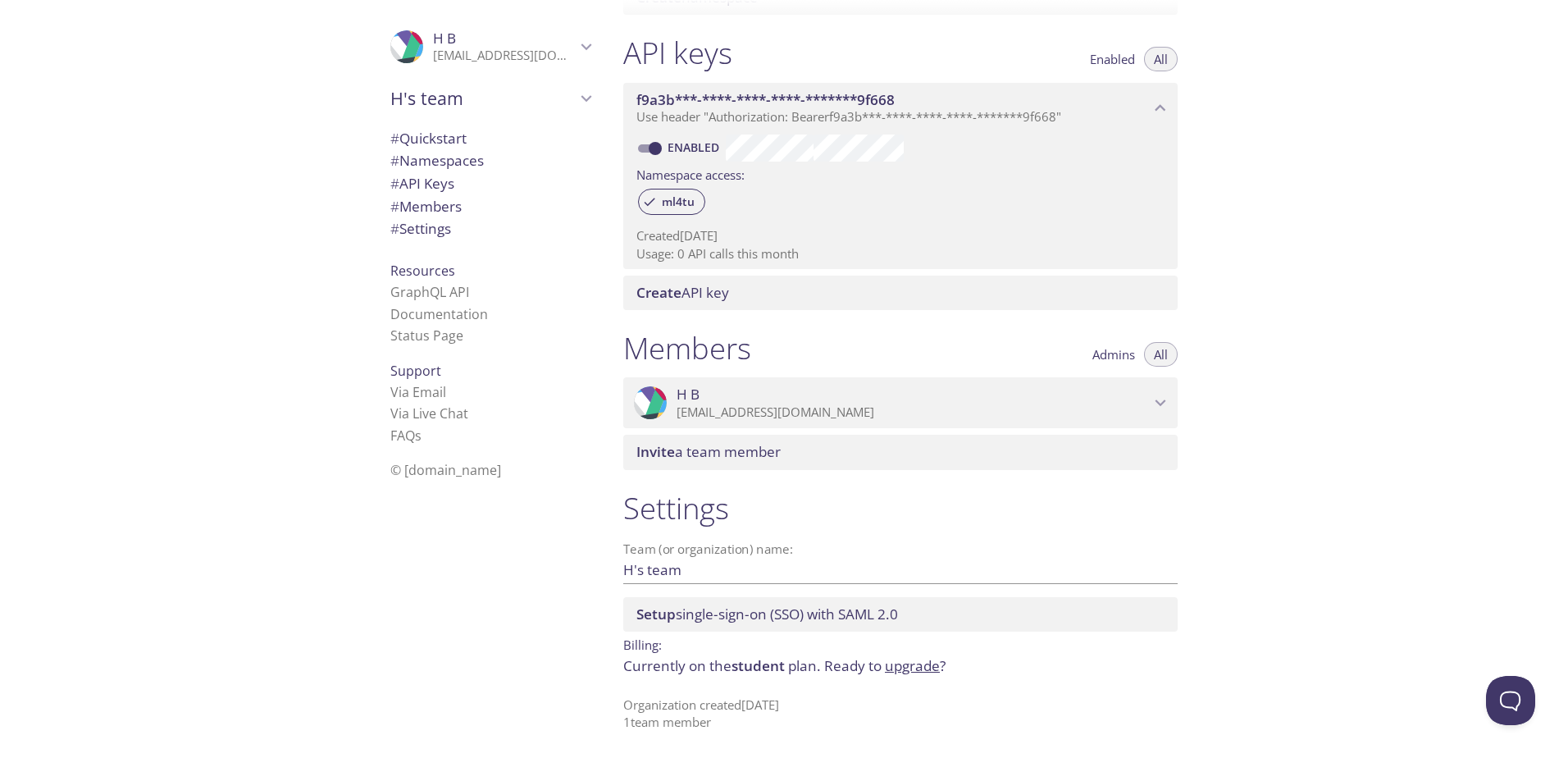
click at [728, 570] on input "H's team" at bounding box center [875, 569] width 502 height 27
click at [784, 513] on h1 "Settings" at bounding box center [900, 508] width 554 height 37
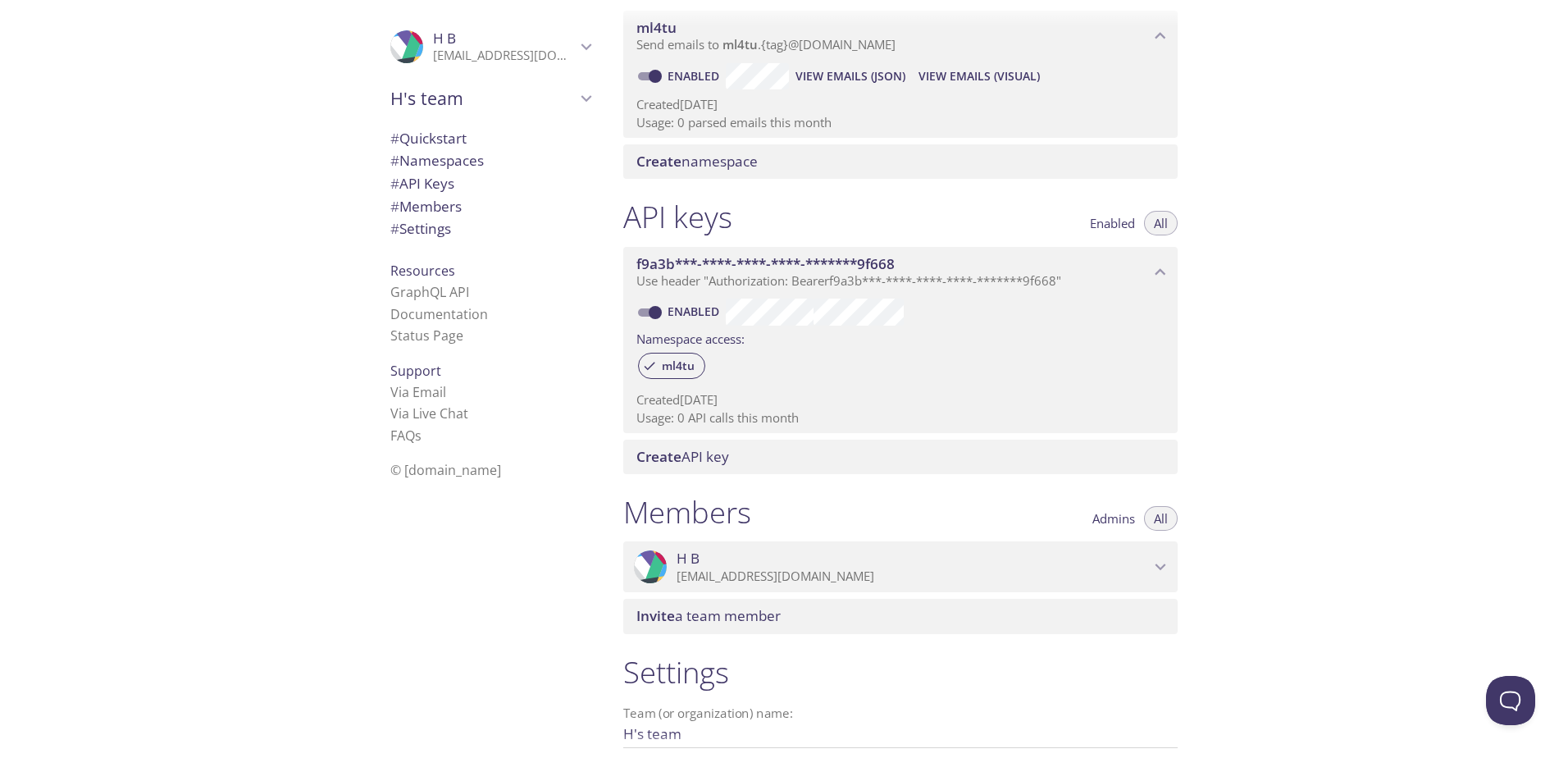
scroll to position [0, 0]
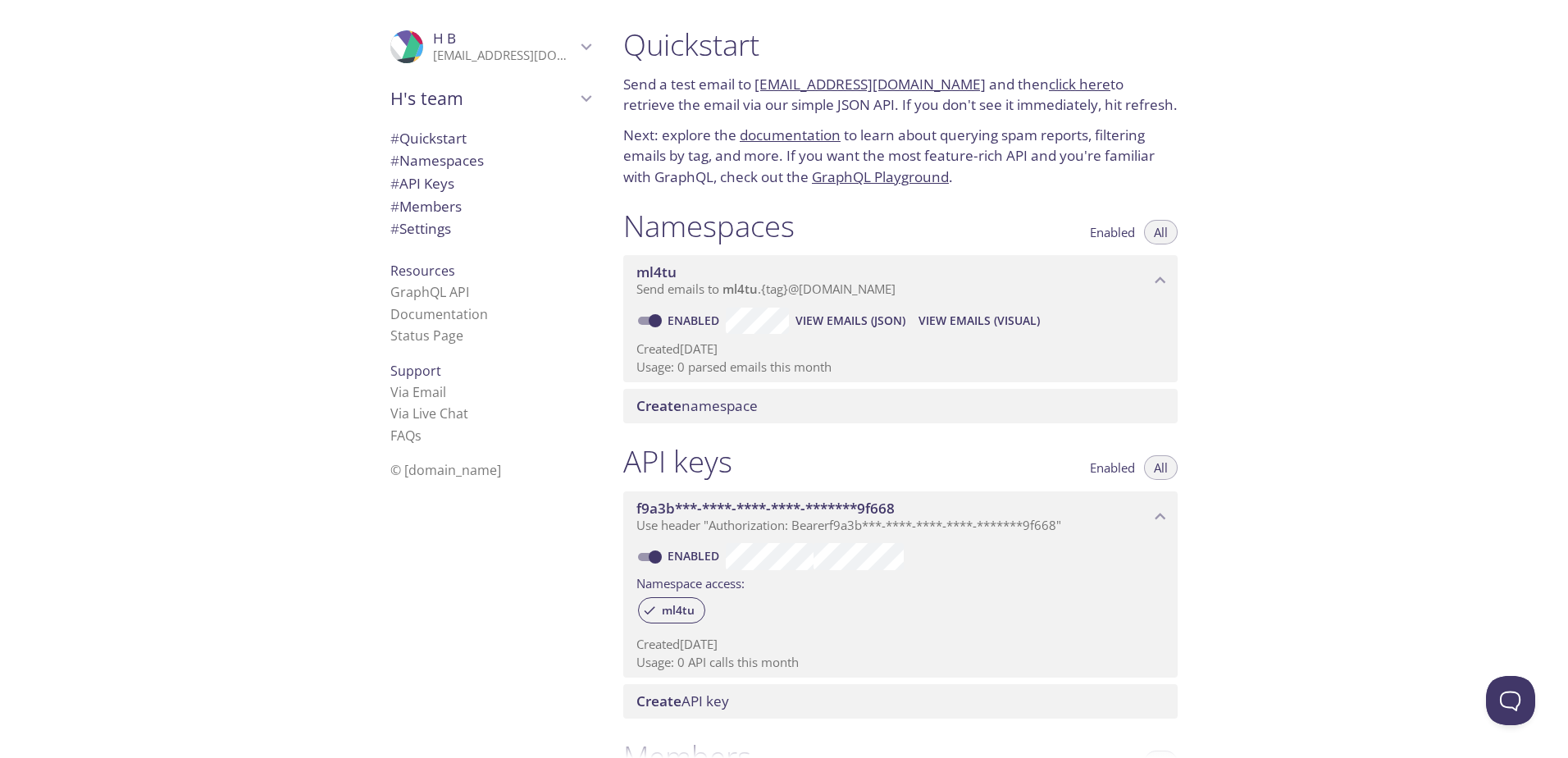
click at [660, 321] on input "Enabled" at bounding box center [655, 321] width 59 height 20
click at [653, 321] on span at bounding box center [649, 321] width 22 height 8
click at [653, 321] on input "Disabled" at bounding box center [642, 321] width 59 height 20
checkbox input "true"
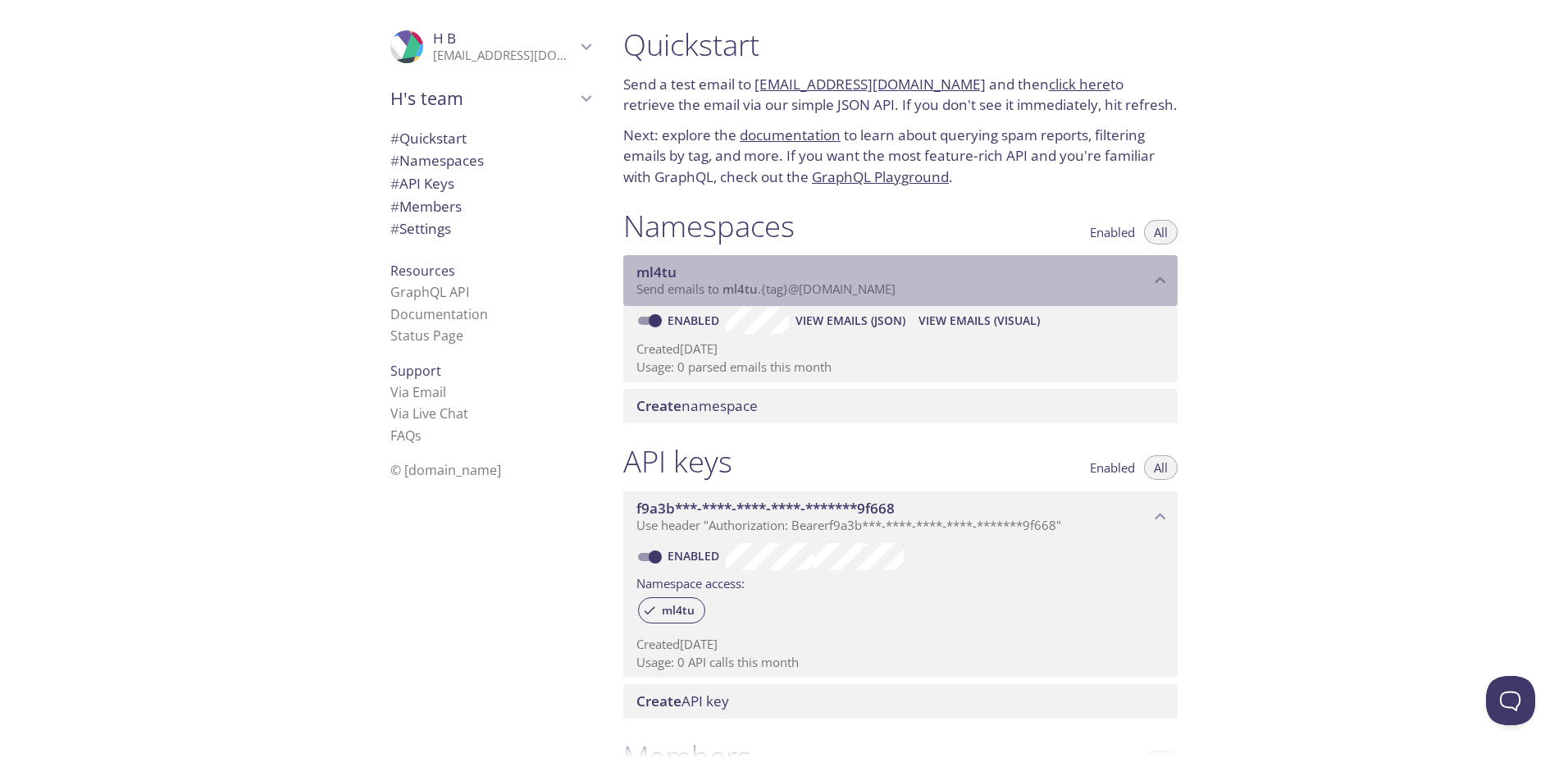
click at [1034, 264] on span "ml4tu" at bounding box center [893, 273] width 513 height 18
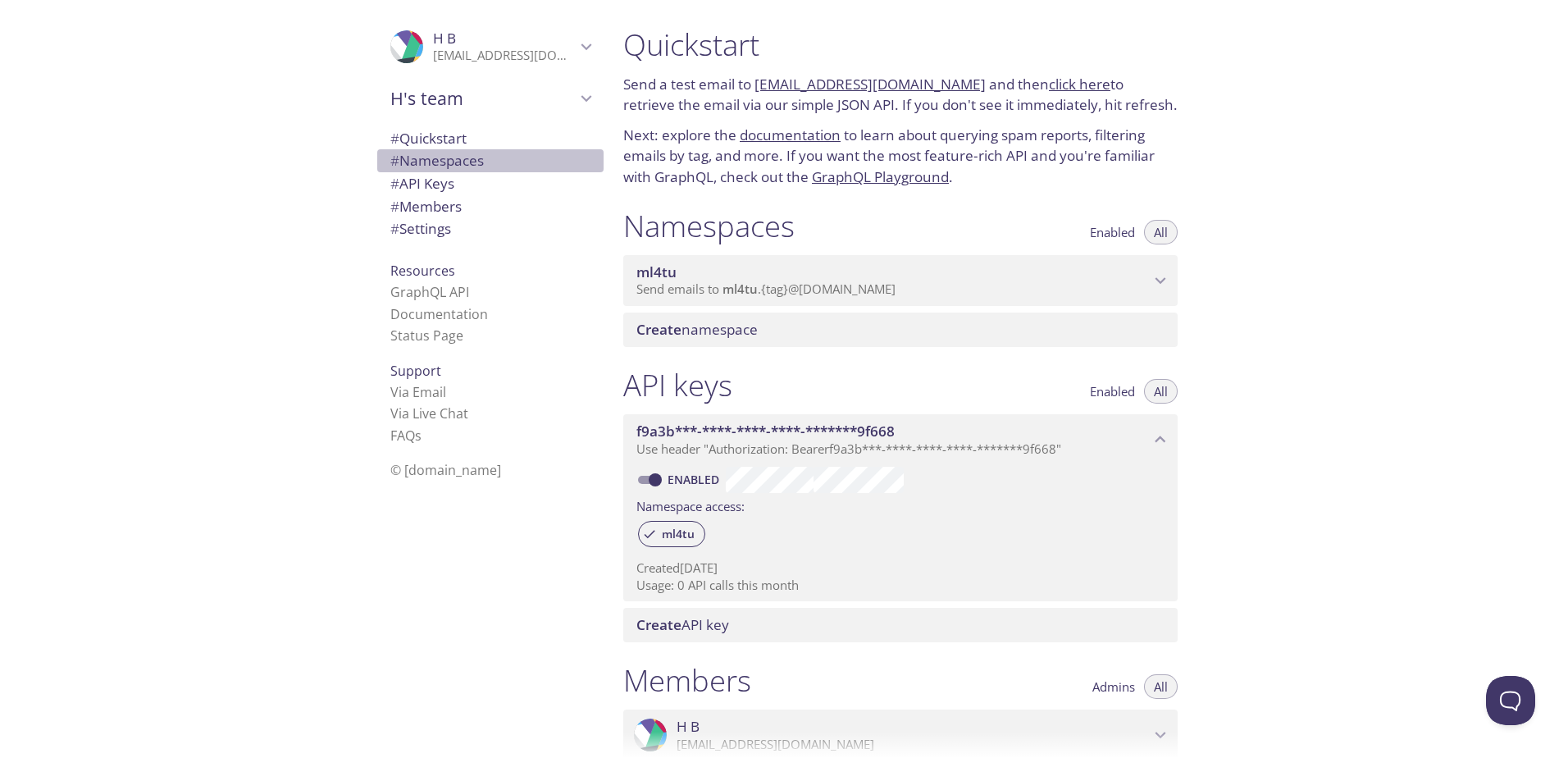
click at [442, 163] on span "# Namespaces" at bounding box center [437, 160] width 93 height 19
click at [464, 142] on span "# Quickstart" at bounding box center [491, 139] width 200 height 22
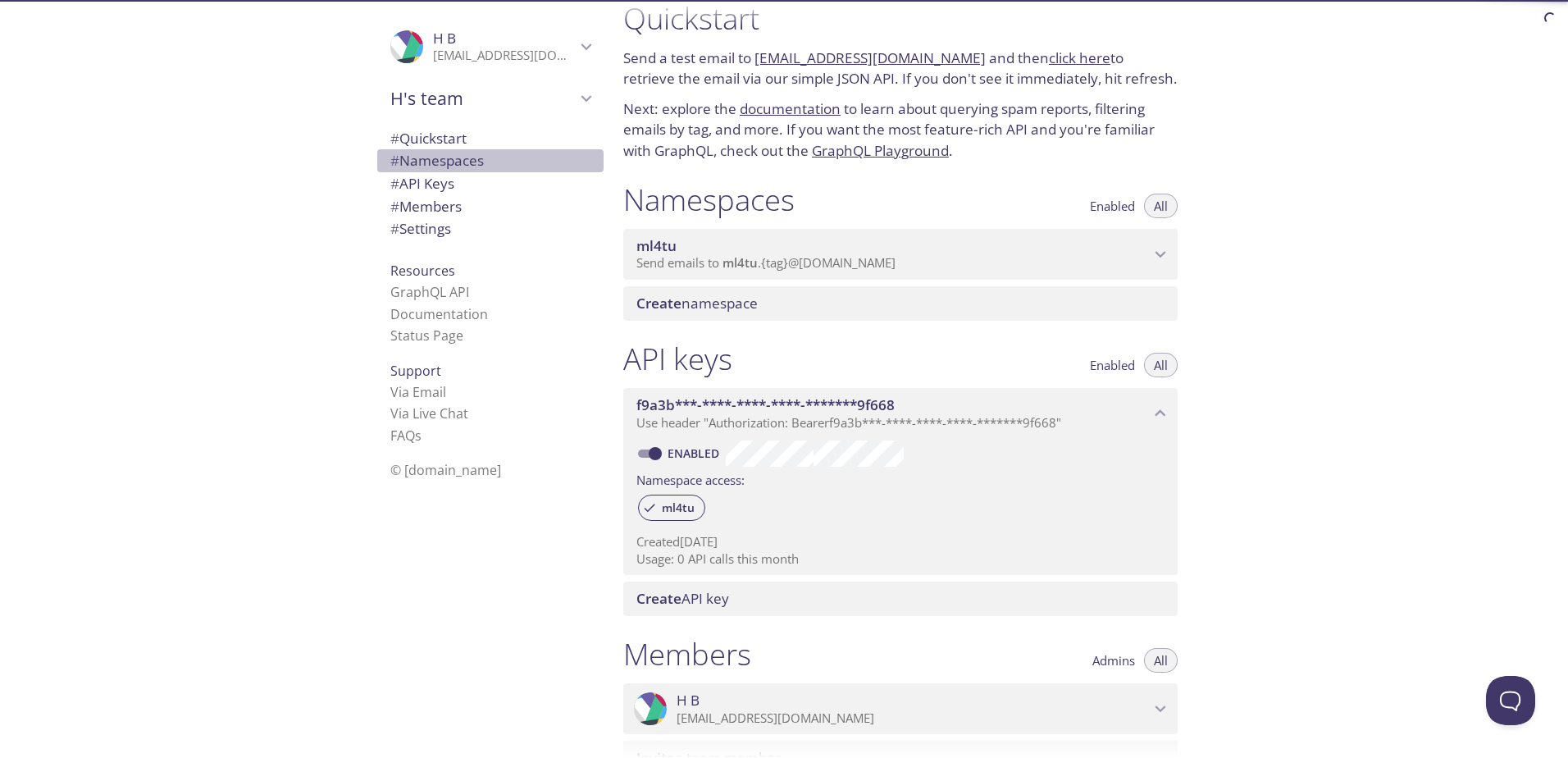
click at [453, 166] on span "# Namespaces" at bounding box center [437, 160] width 93 height 19
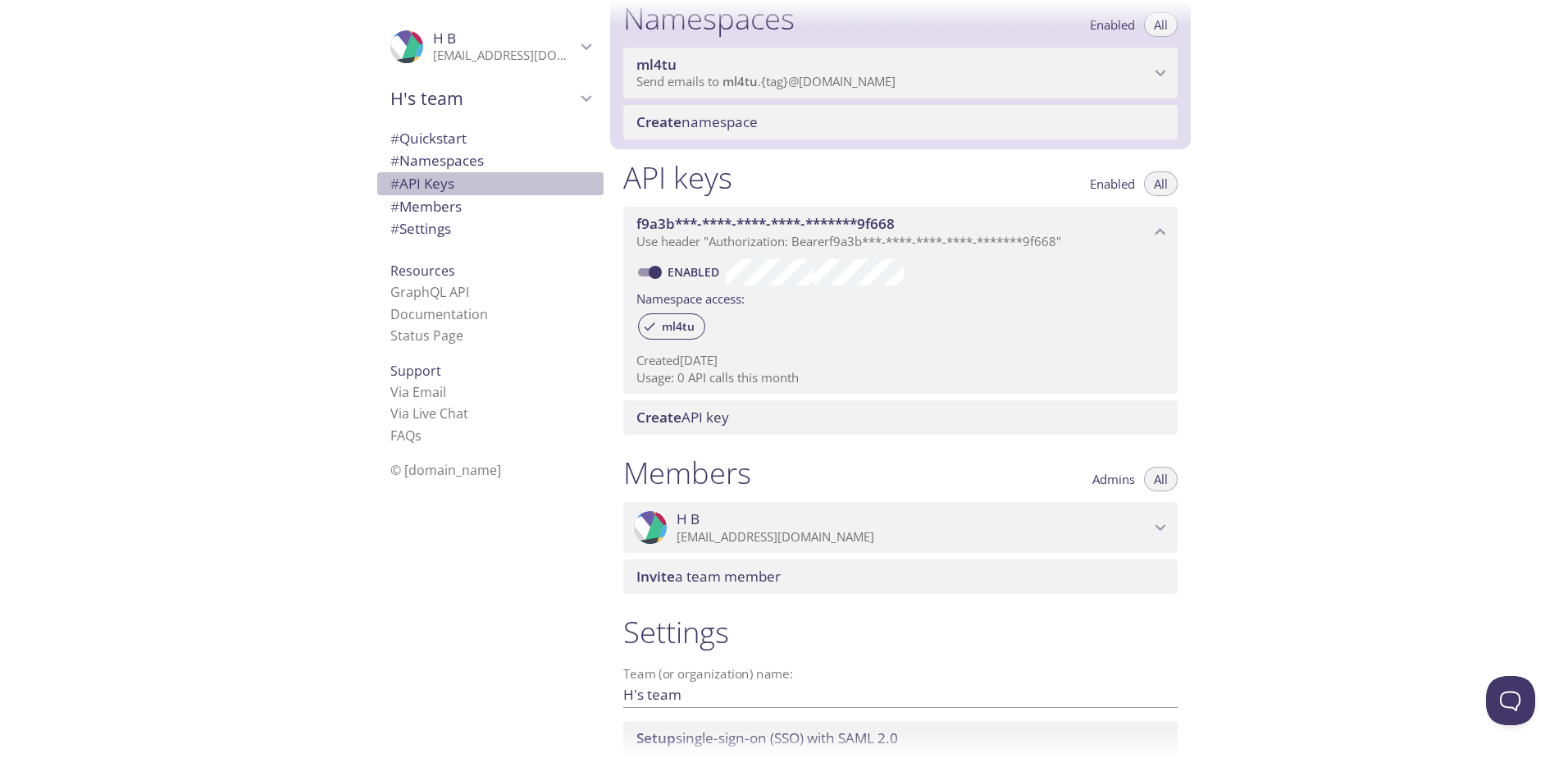
click at [442, 191] on span "# API Keys" at bounding box center [422, 183] width 64 height 19
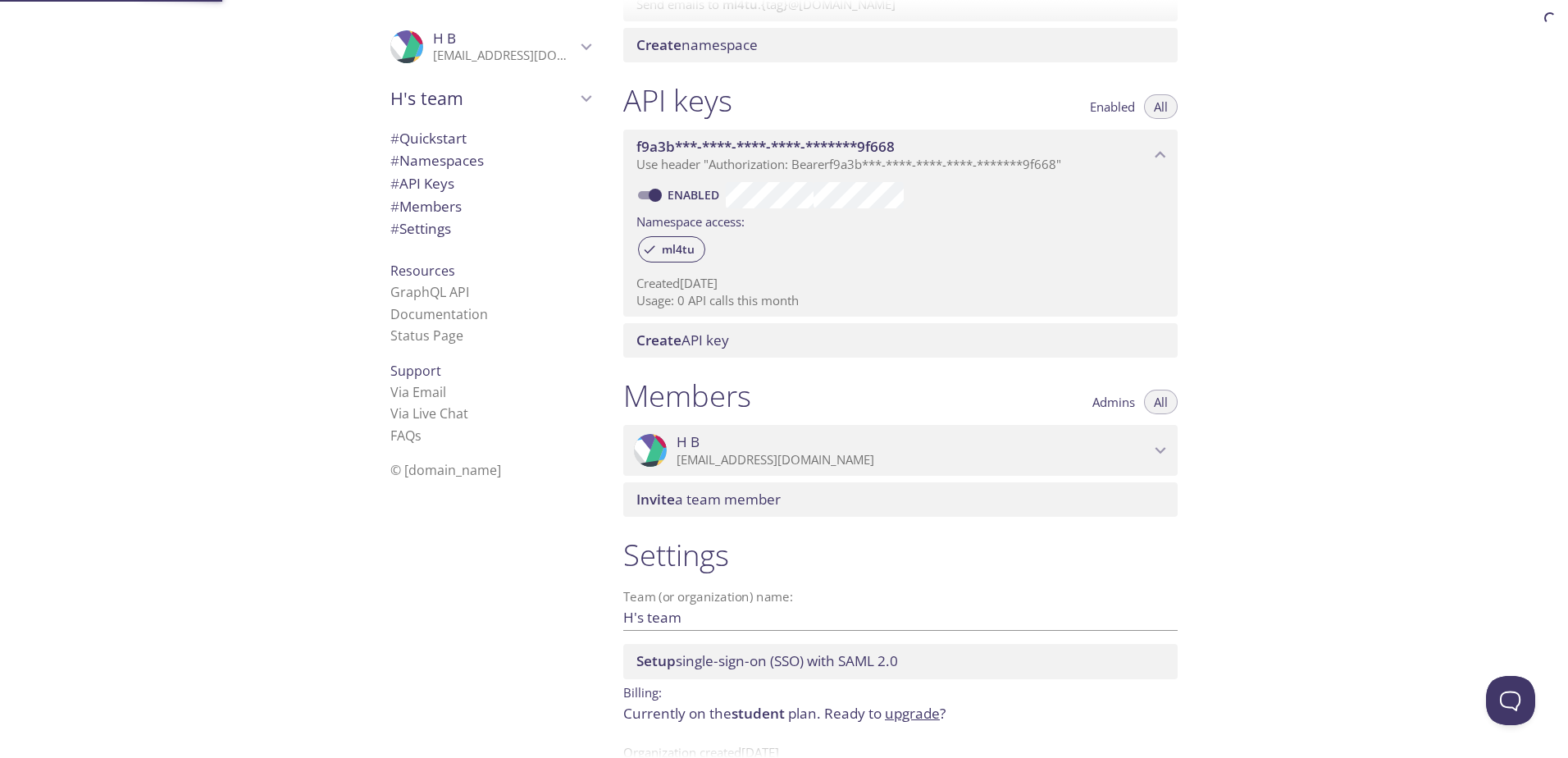
scroll to position [332, 0]
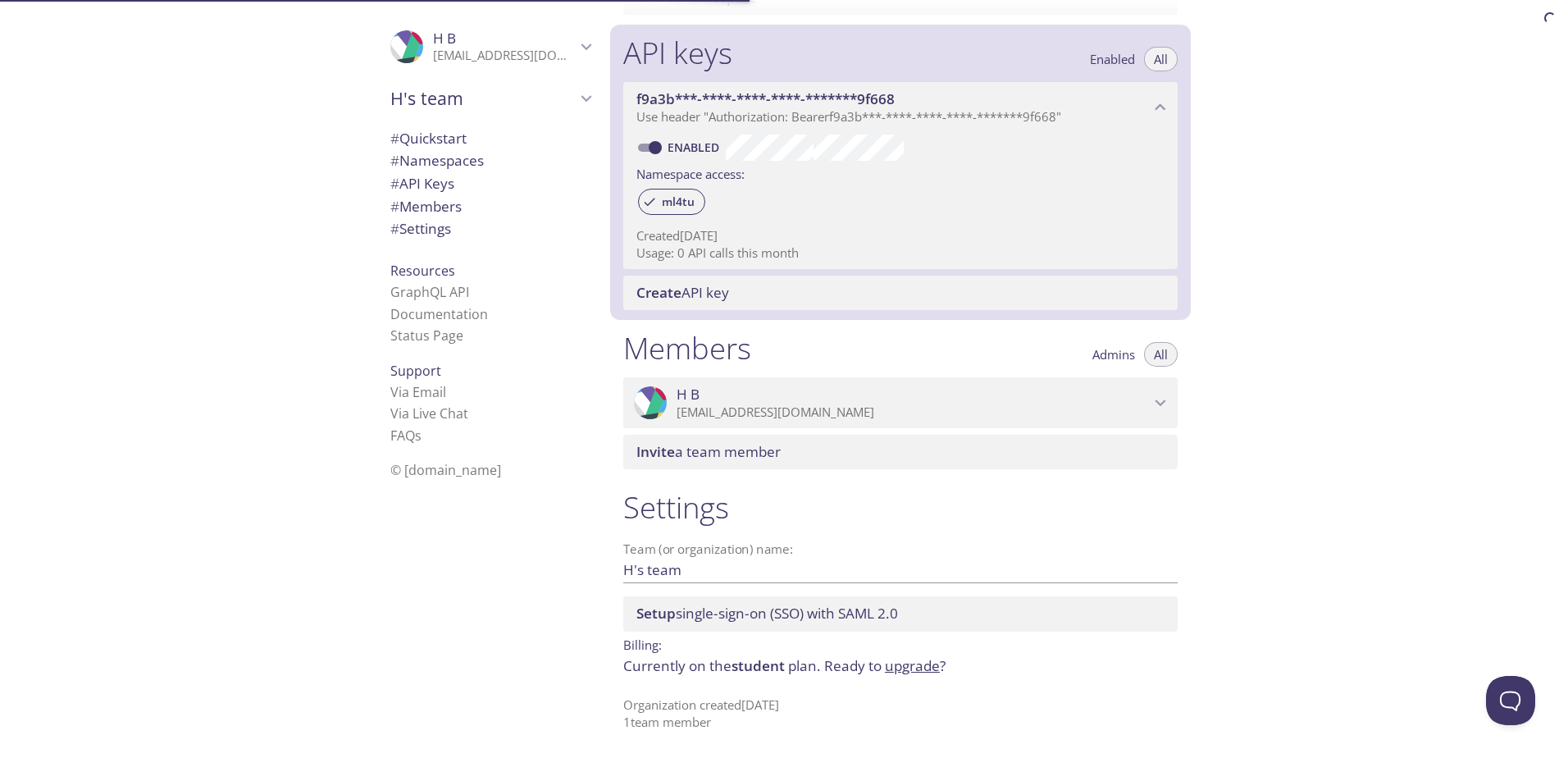
click at [439, 205] on span "# Members" at bounding box center [426, 206] width 72 height 19
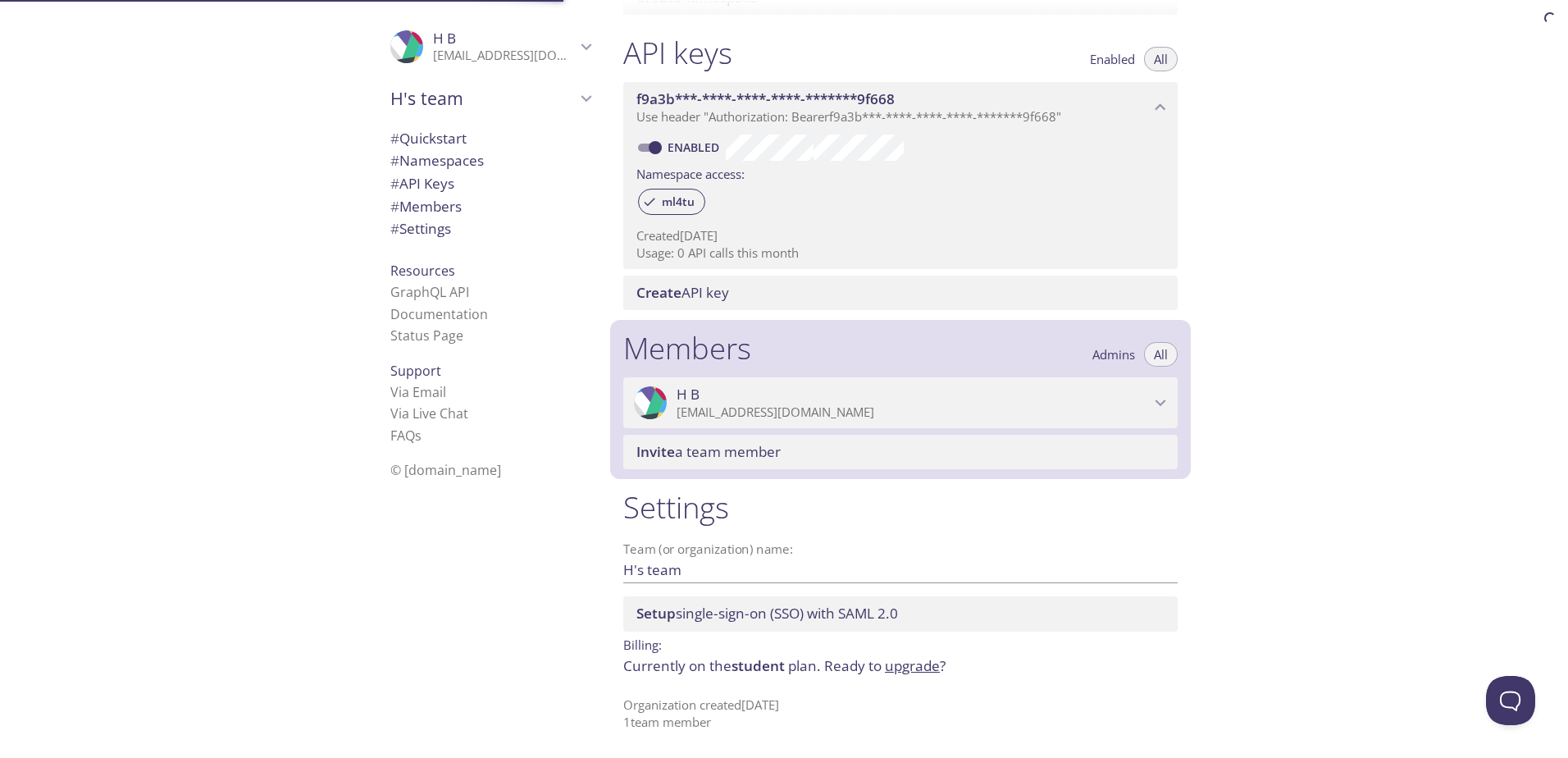
click at [435, 219] on span "# Settings" at bounding box center [421, 228] width 61 height 19
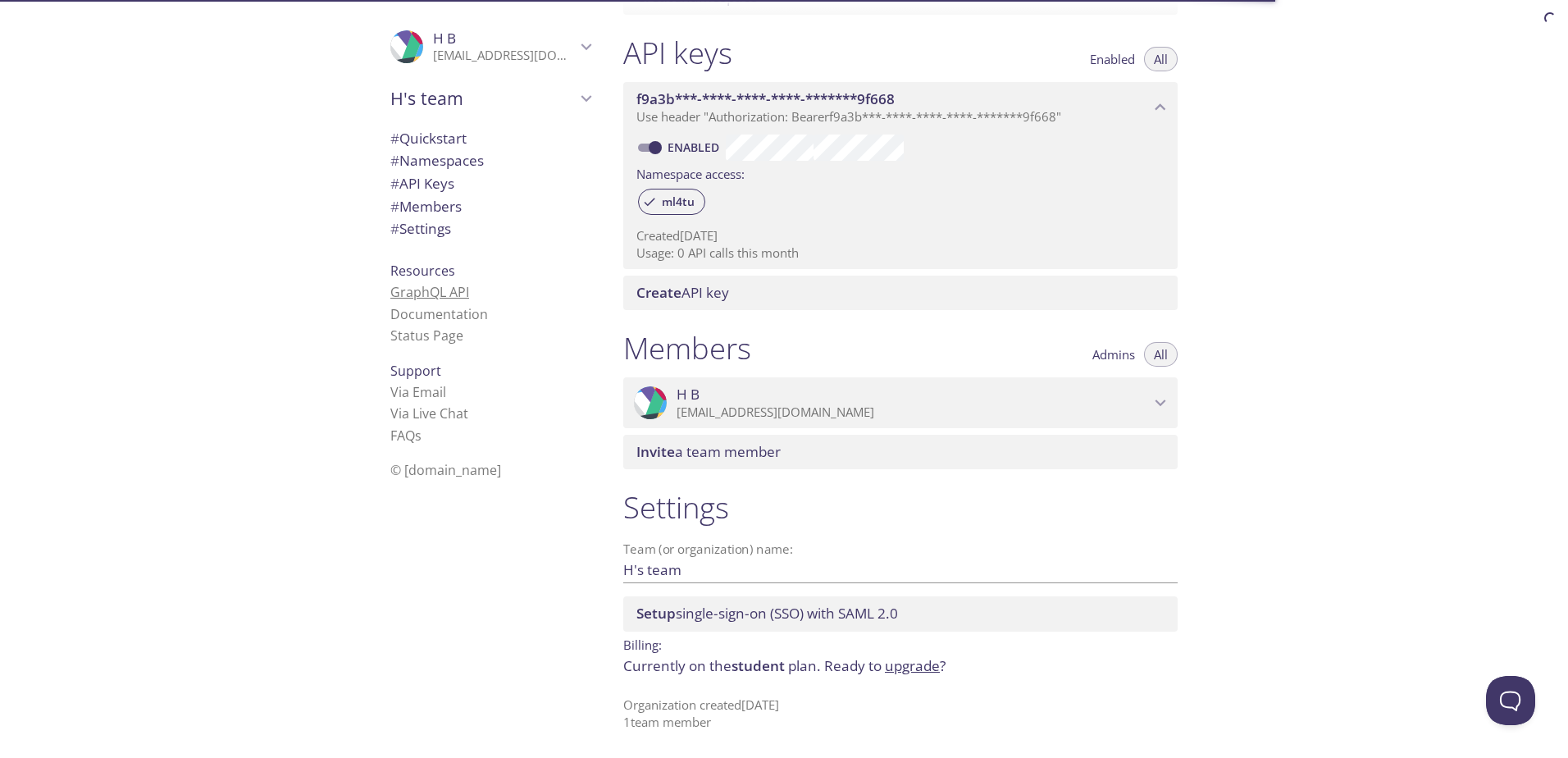
click at [426, 294] on link "GraphQL API" at bounding box center [430, 292] width 78 height 18
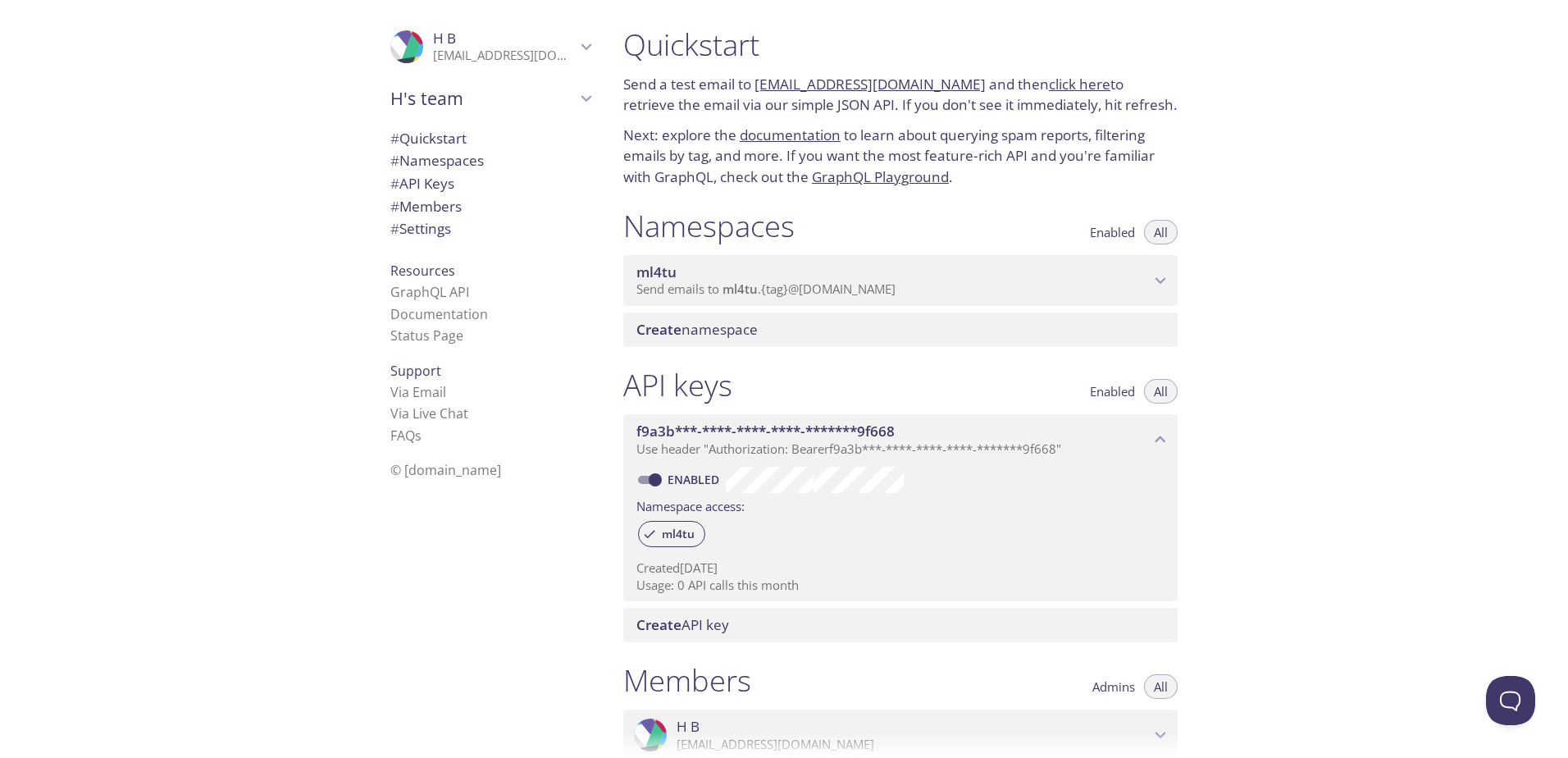
click at [719, 283] on span "Send emails to ml4tu . {tag} @[DOMAIN_NAME]" at bounding box center [766, 289] width 260 height 17
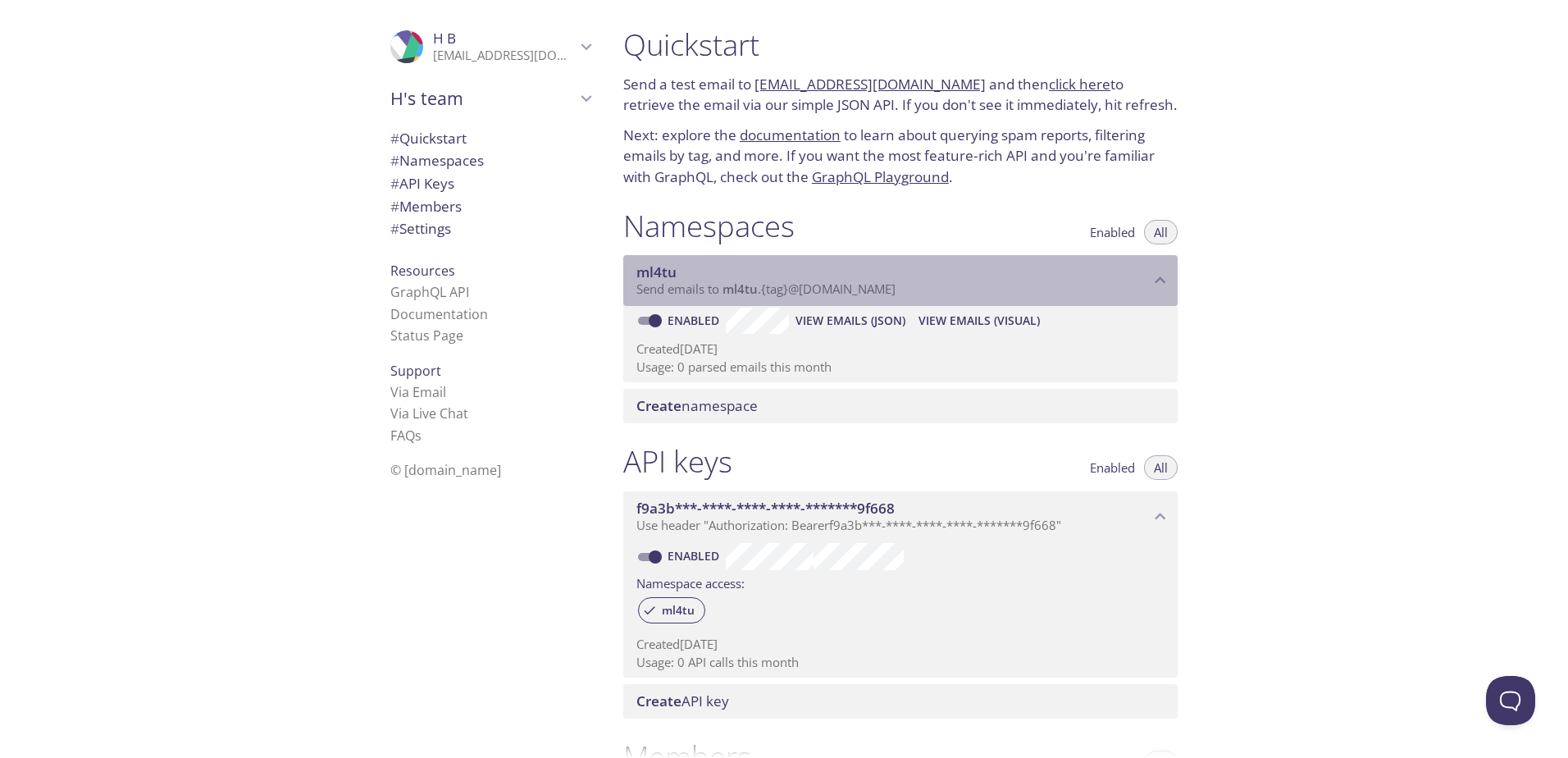
drag, startPoint x: 723, startPoint y: 288, endPoint x: 920, endPoint y: 295, distance: 197.1
click at [920, 295] on p "Send emails to ml4tu . {tag} @[DOMAIN_NAME]" at bounding box center [893, 290] width 513 height 17
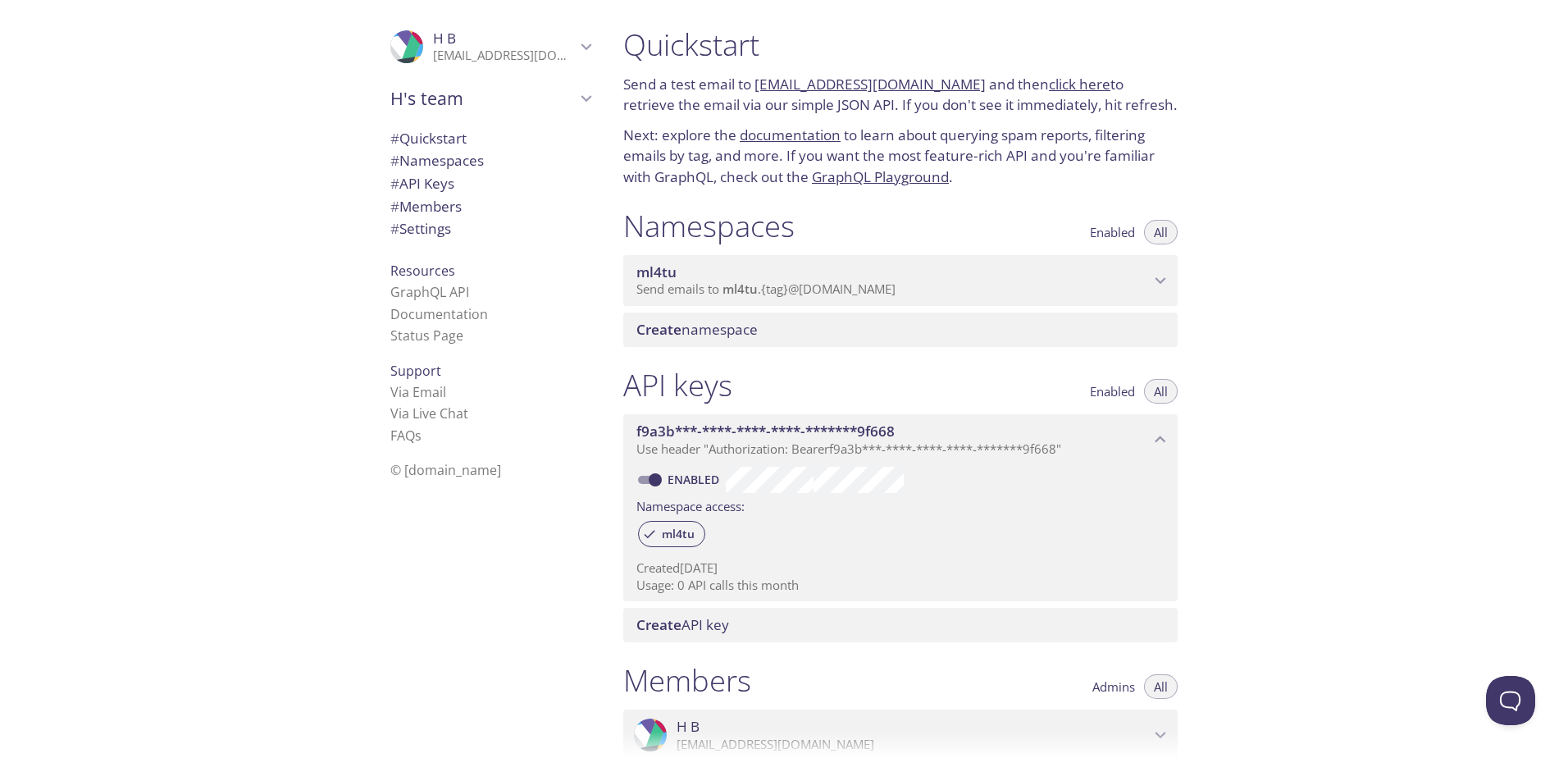
click at [819, 265] on span "ml4tu" at bounding box center [893, 273] width 513 height 18
